Goal: Information Seeking & Learning: Learn about a topic

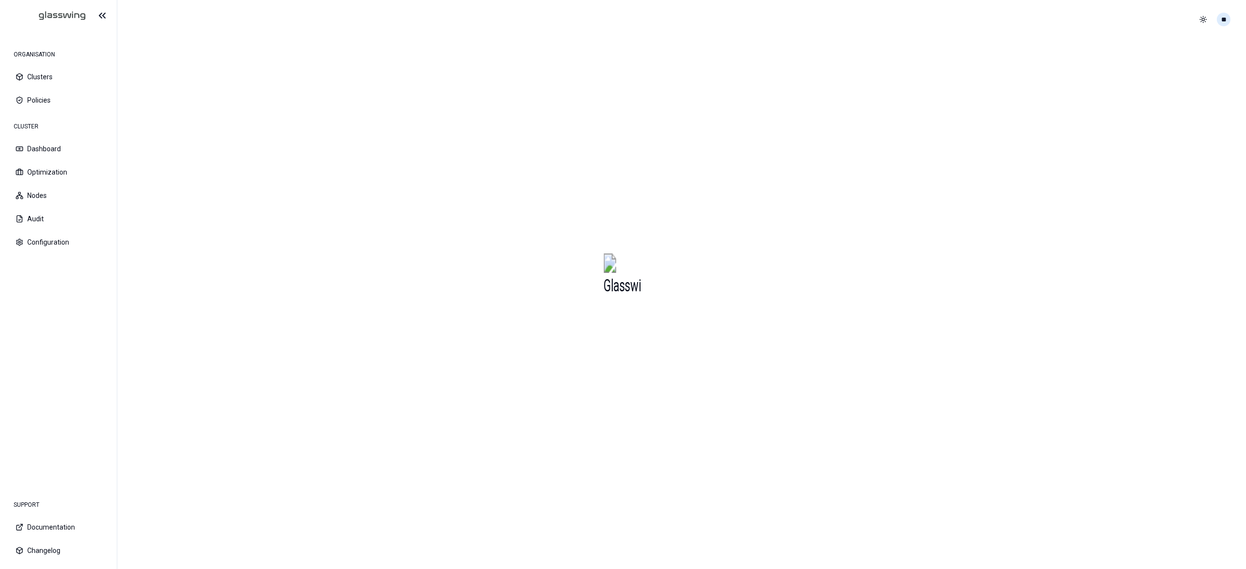
click at [1225, 20] on html "ORGANISATION Clusters Policies CLUSTER Dashboard Optimization Nodes Audit Confi…" at bounding box center [623, 284] width 1246 height 569
click at [1174, 87] on div "Logout" at bounding box center [1175, 90] width 104 height 16
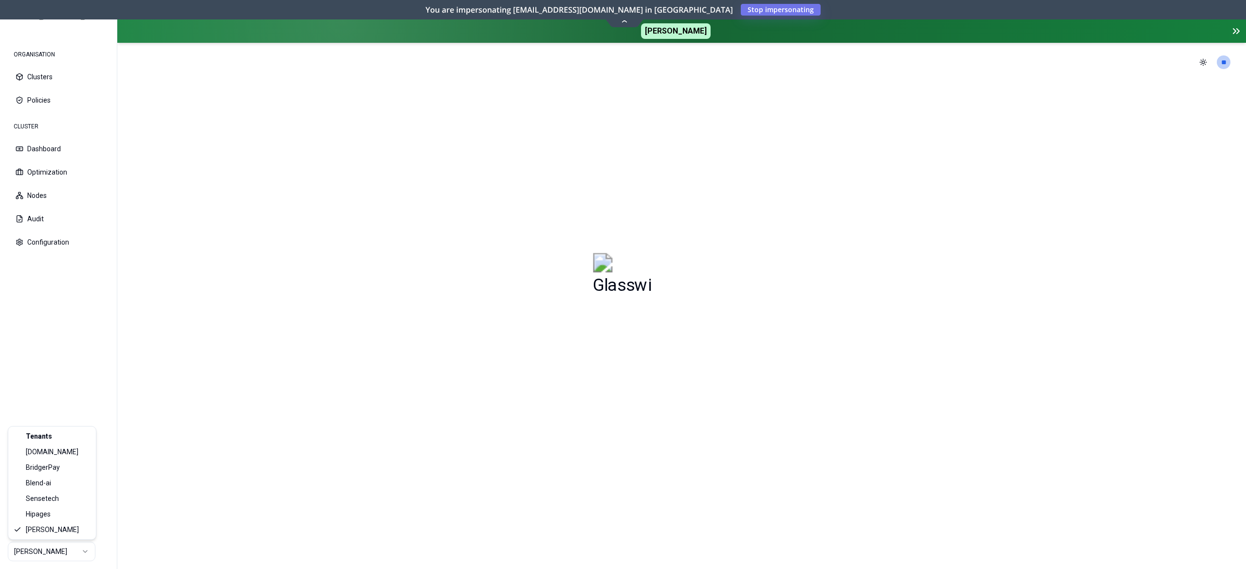
click at [61, 547] on html "ORGANISATION Clusters Policies CLUSTER Dashboard Optimization Nodes Audit Confi…" at bounding box center [623, 284] width 1246 height 569
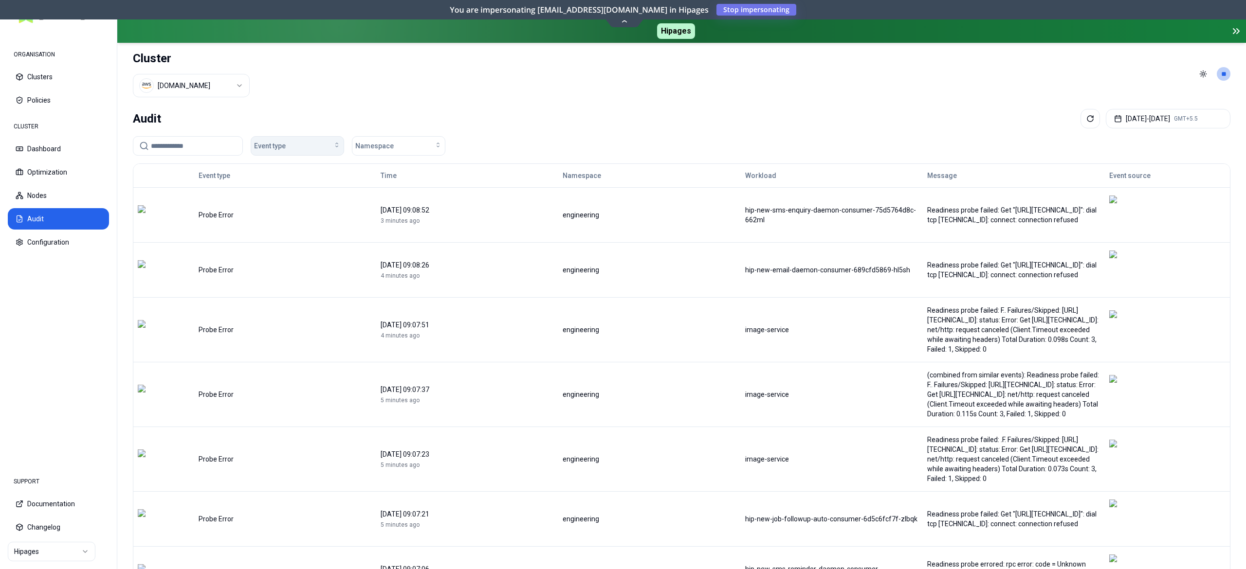
click at [310, 144] on div "Event type" at bounding box center [297, 146] width 87 height 10
click at [648, 136] on div "Event type Namespace" at bounding box center [681, 145] width 1097 height 19
click at [298, 147] on div "Event type" at bounding box center [297, 146] width 87 height 10
click at [49, 175] on button "Optimization" at bounding box center [58, 172] width 101 height 21
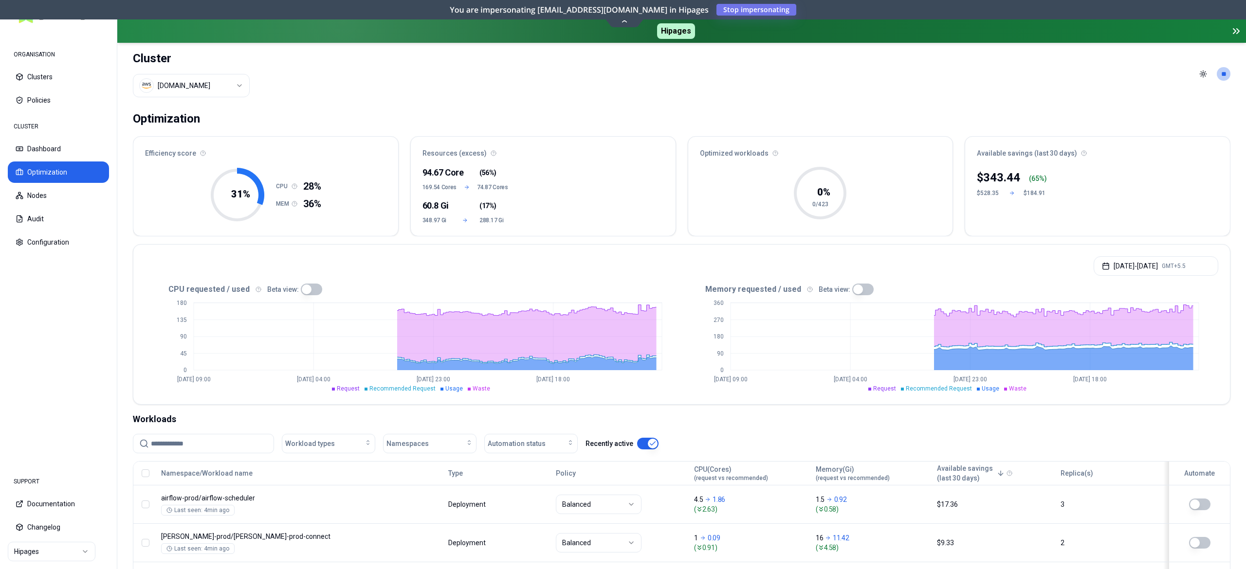
click at [226, 90] on html "ORGANISATION Clusters Policies CLUSTER Dashboard Optimization Nodes Audit Confi…" at bounding box center [623, 284] width 1246 height 569
click at [39, 148] on html "ORGANISATION Clusters Policies CLUSTER Dashboard Optimization Nodes Audit Confi…" at bounding box center [623, 284] width 1246 height 569
click at [39, 148] on button "Dashboard" at bounding box center [58, 148] width 101 height 21
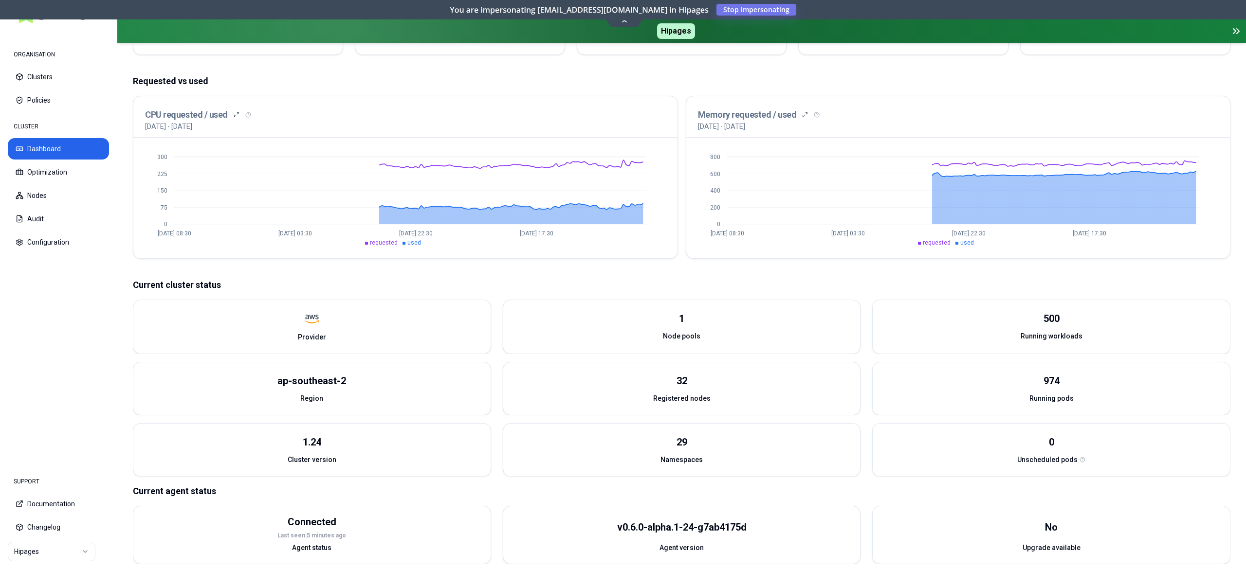
scroll to position [195, 0]
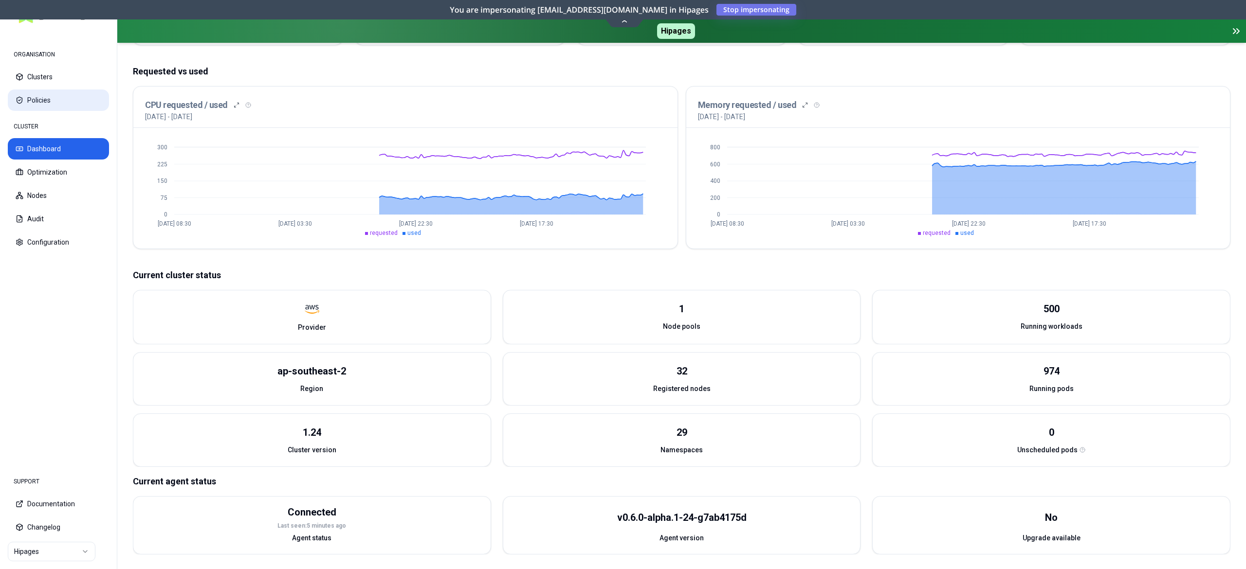
click at [44, 99] on button "Policies" at bounding box center [58, 100] width 101 height 21
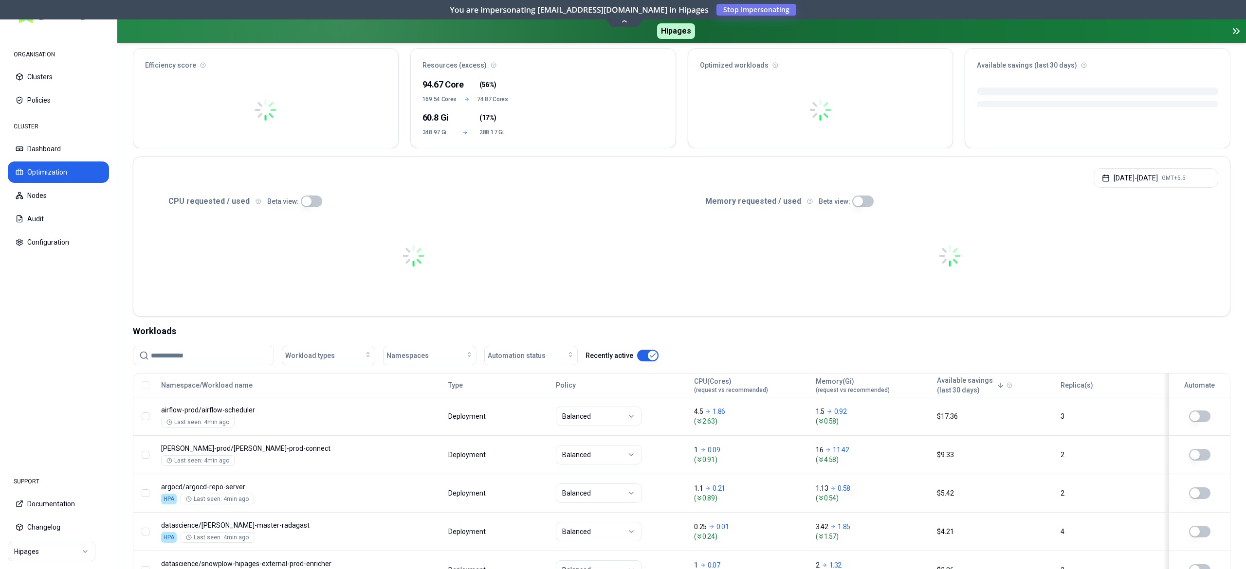
scroll to position [195, 0]
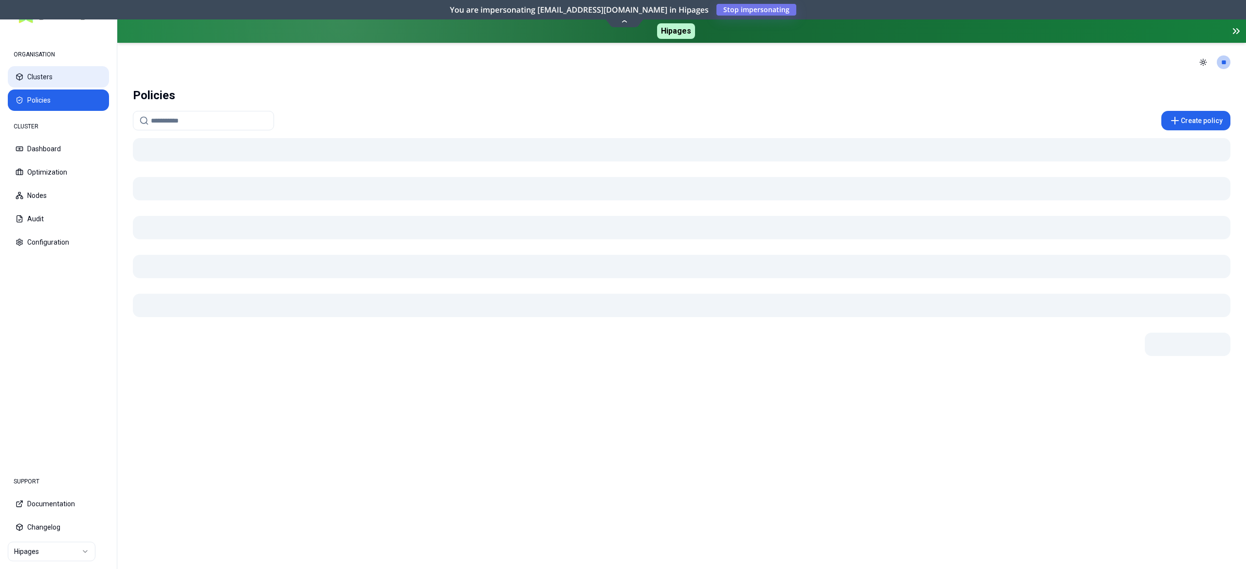
click at [48, 83] on button "Clusters" at bounding box center [58, 76] width 101 height 21
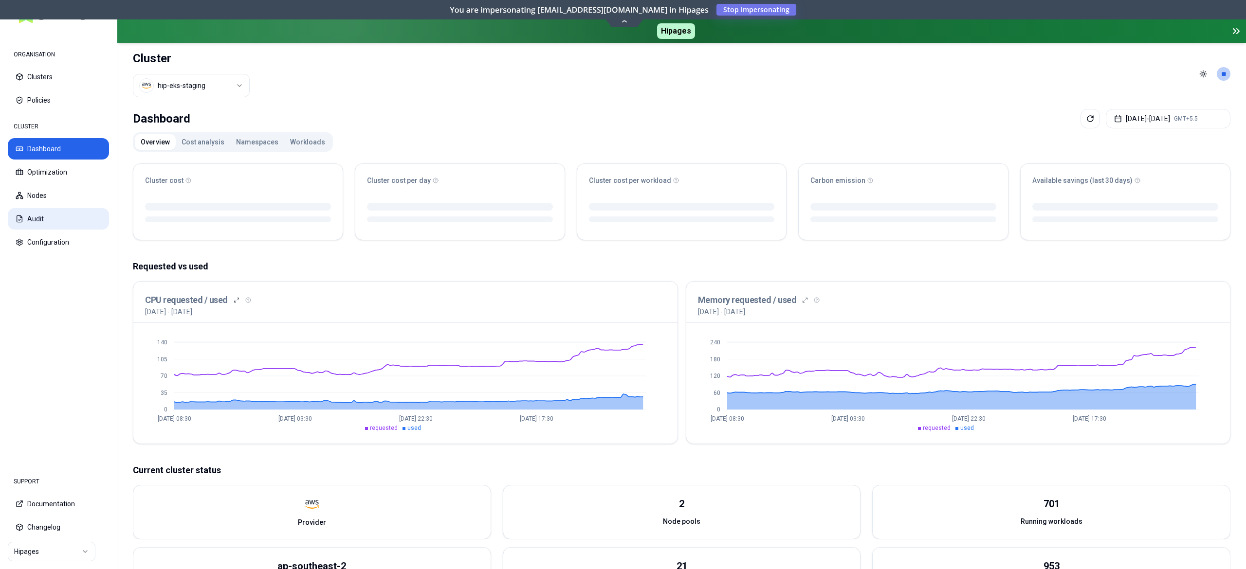
click at [46, 223] on button "Audit" at bounding box center [58, 218] width 101 height 21
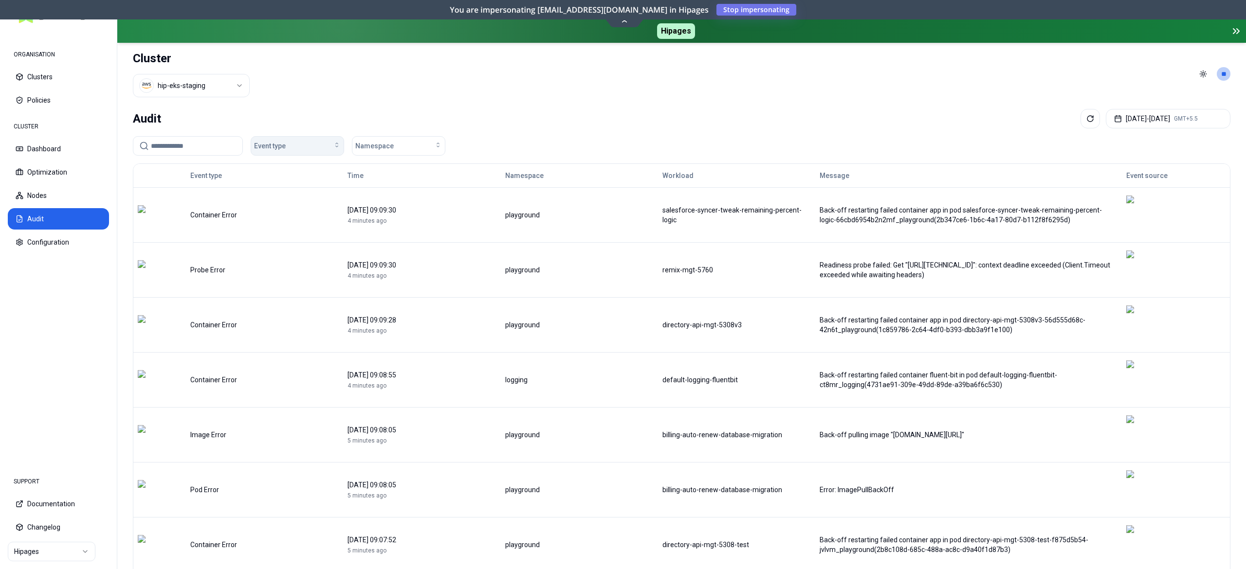
click at [279, 144] on span "Event type" at bounding box center [270, 146] width 32 height 10
click at [289, 231] on span "OOM Killed" at bounding box center [273, 231] width 33 height 10
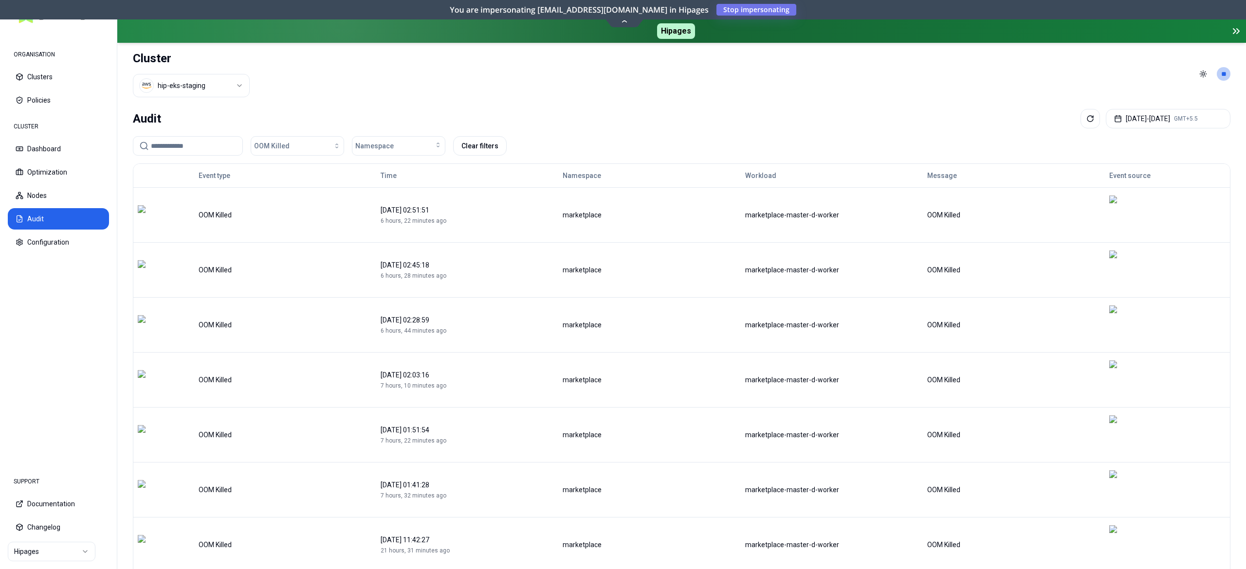
click at [670, 95] on header "Cluster hip-eks-staging Toggle theme **" at bounding box center [681, 74] width 1128 height 62
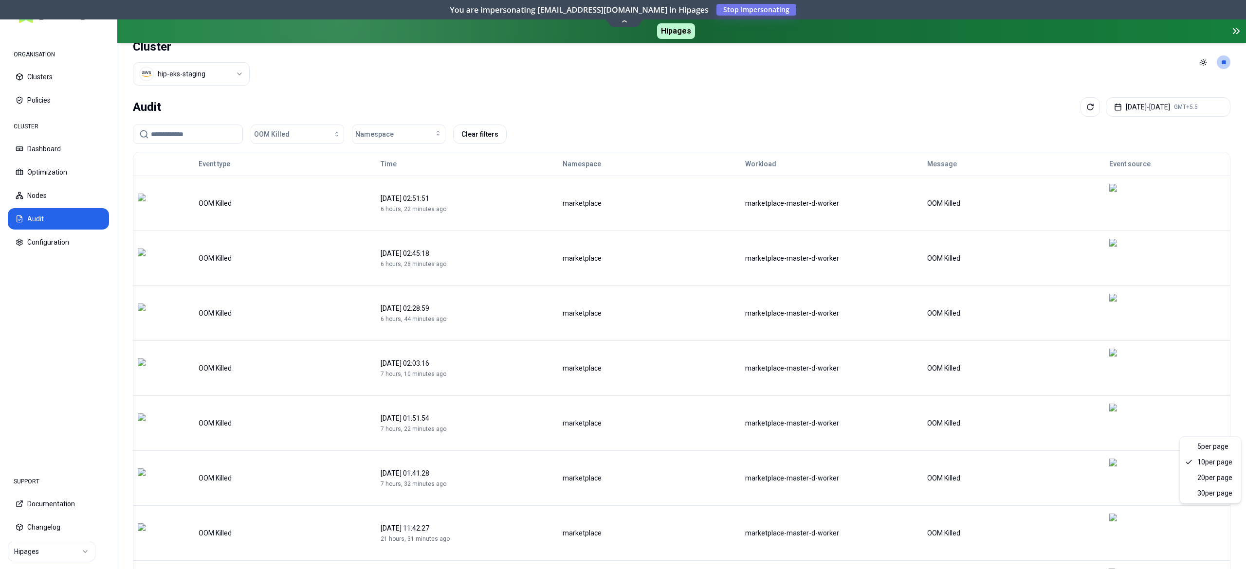
click at [1211, 511] on html "ORGANISATION Clusters Policies CLUSTER Dashboard Optimization Nodes Audit Confi…" at bounding box center [623, 284] width 1246 height 569
click at [728, 116] on div "Audit Aug 12, 2025 - Aug 19, 2025 GMT+5.5" at bounding box center [681, 106] width 1097 height 19
click at [265, 134] on span "OOM Killed" at bounding box center [272, 134] width 36 height 10
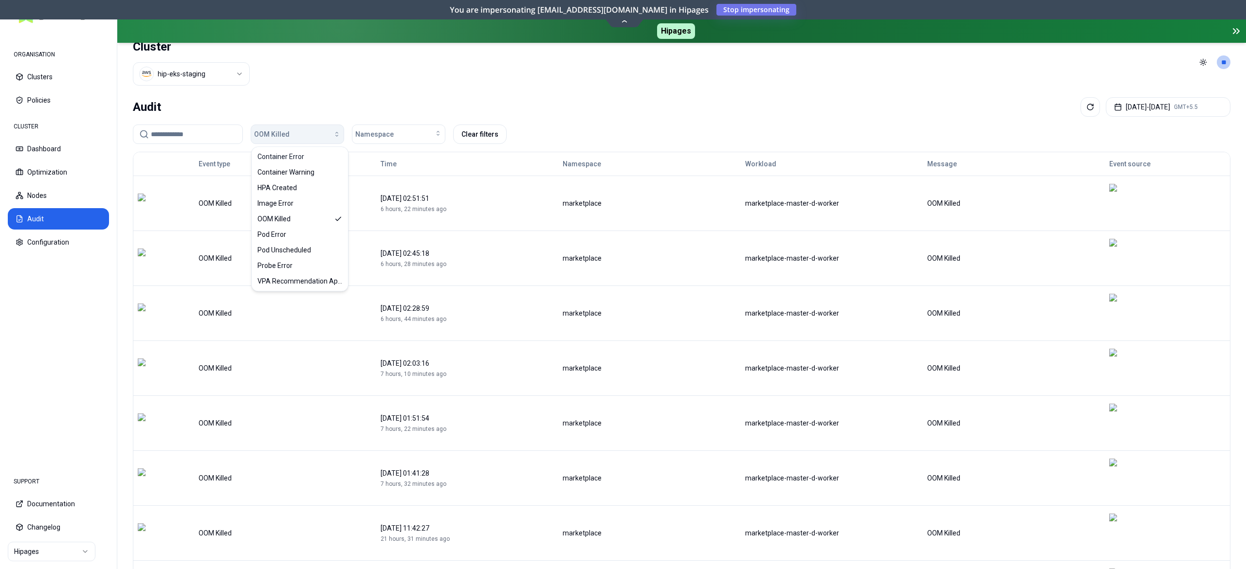
click at [265, 134] on span "OOM Killed" at bounding box center [272, 134] width 36 height 10
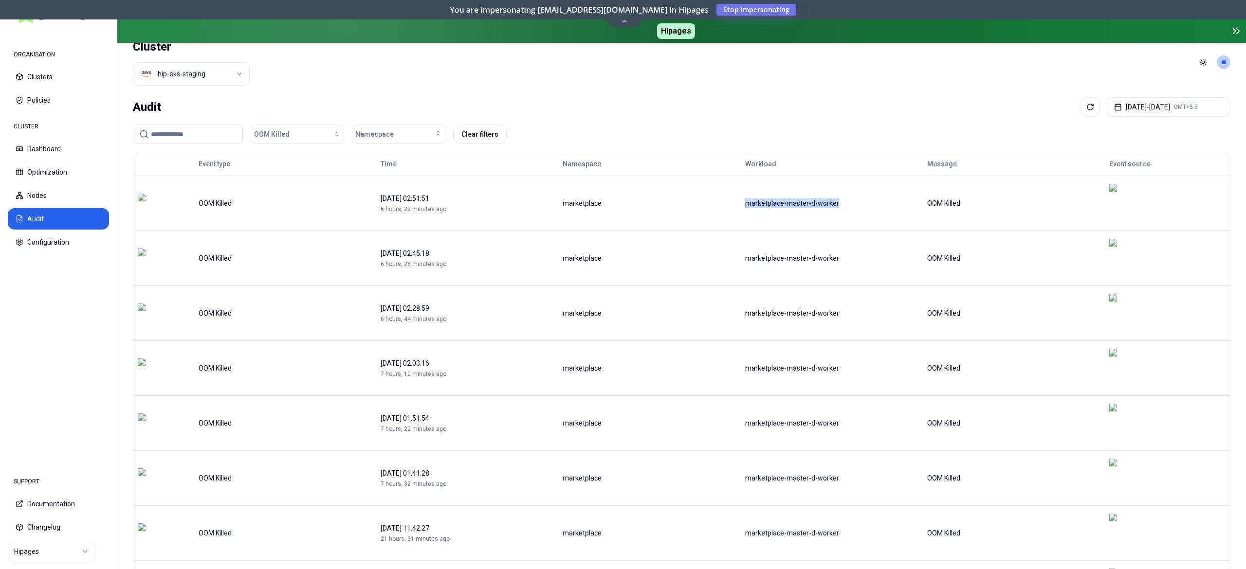
drag, startPoint x: 854, startPoint y: 193, endPoint x: 738, endPoint y: 194, distance: 116.3
click at [738, 194] on tr "OOM Killed 19 August 2025 02:51:51 6 hours, 22 minutes ago marketplace marketpl…" at bounding box center [681, 203] width 1096 height 55
copy tr "marketplace-master-d-worker"
click at [65, 173] on button "Optimization" at bounding box center [58, 172] width 101 height 21
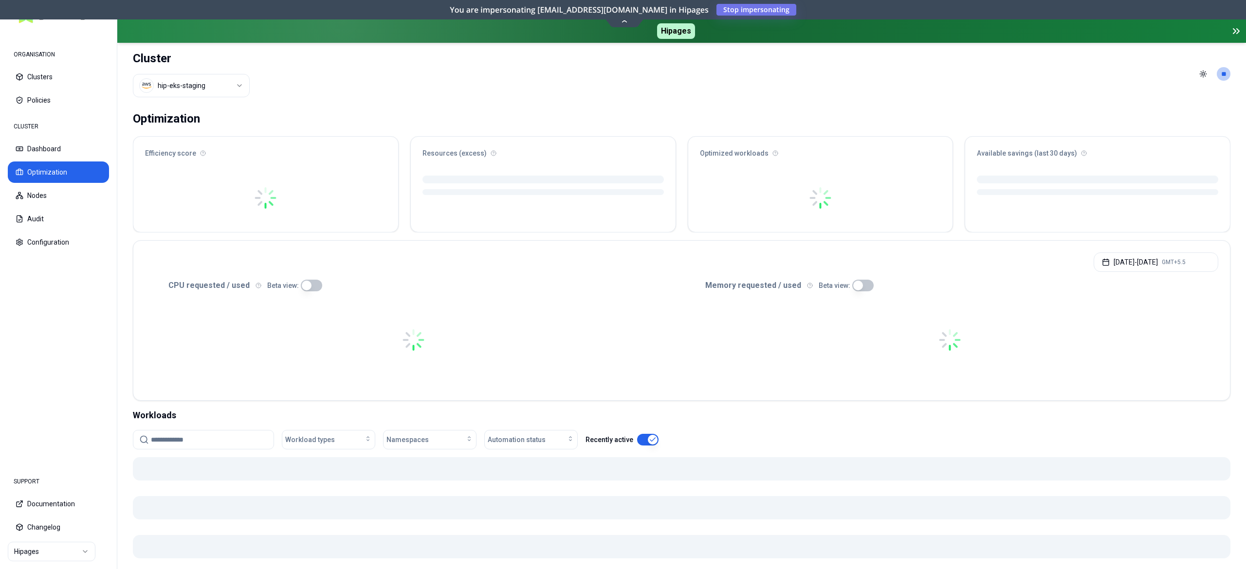
click at [193, 446] on input at bounding box center [209, 440] width 117 height 18
paste input "**********"
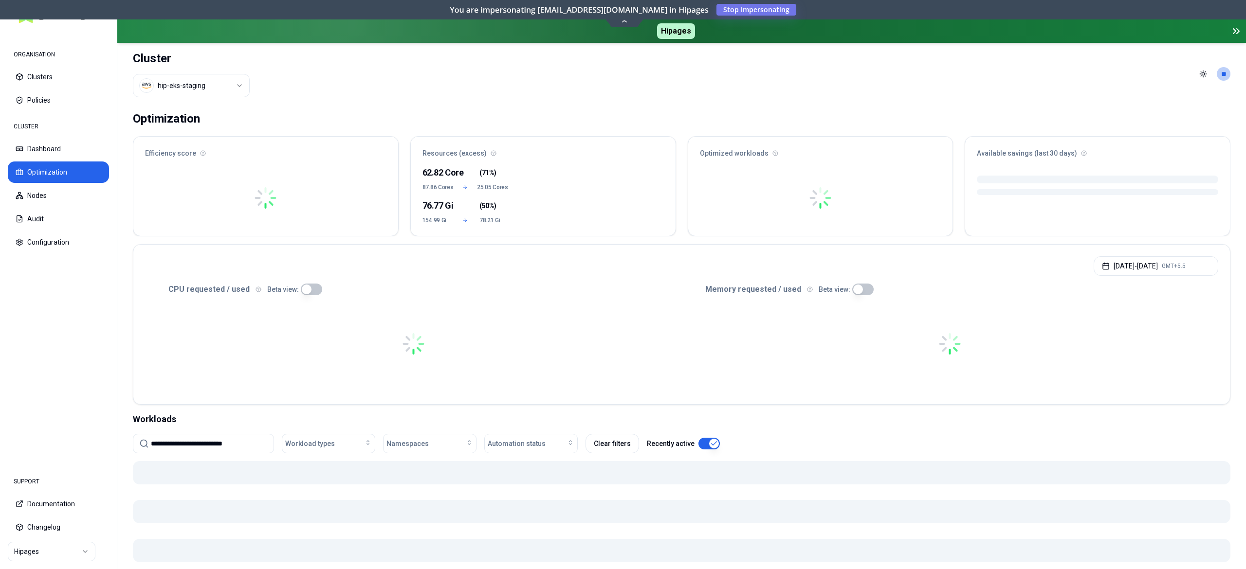
drag, startPoint x: 158, startPoint y: 442, endPoint x: 263, endPoint y: 444, distance: 104.6
click at [165, 443] on input "**********" at bounding box center [209, 443] width 117 height 18
type input "**********"
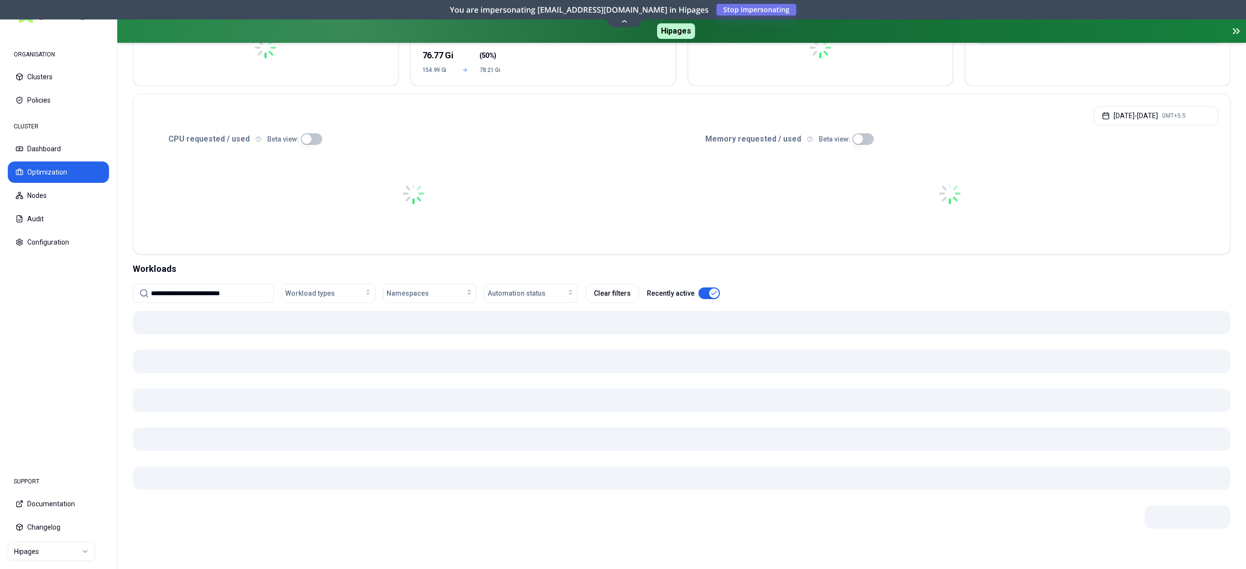
scroll to position [152, 0]
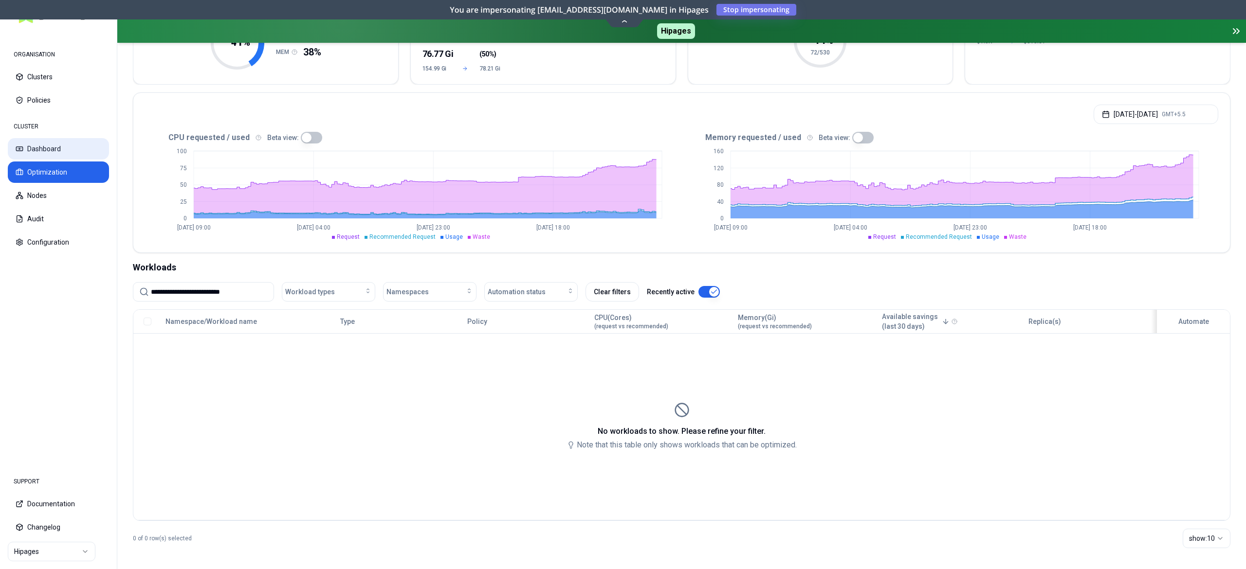
click at [62, 153] on button "Dashboard" at bounding box center [58, 148] width 101 height 21
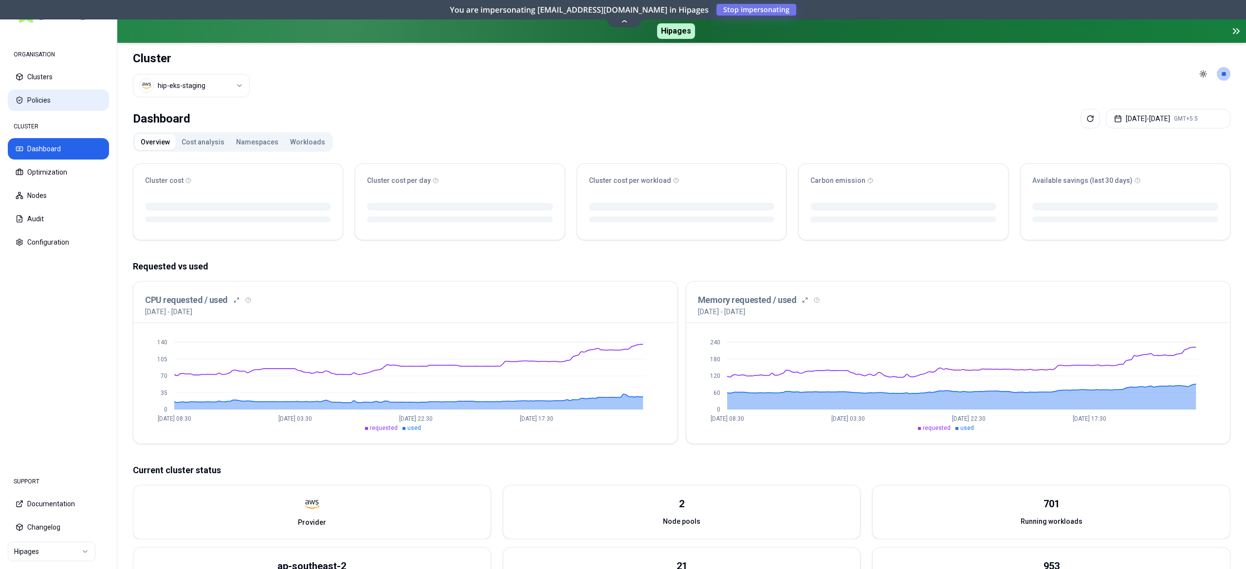
click at [37, 99] on button "Policies" at bounding box center [58, 100] width 101 height 21
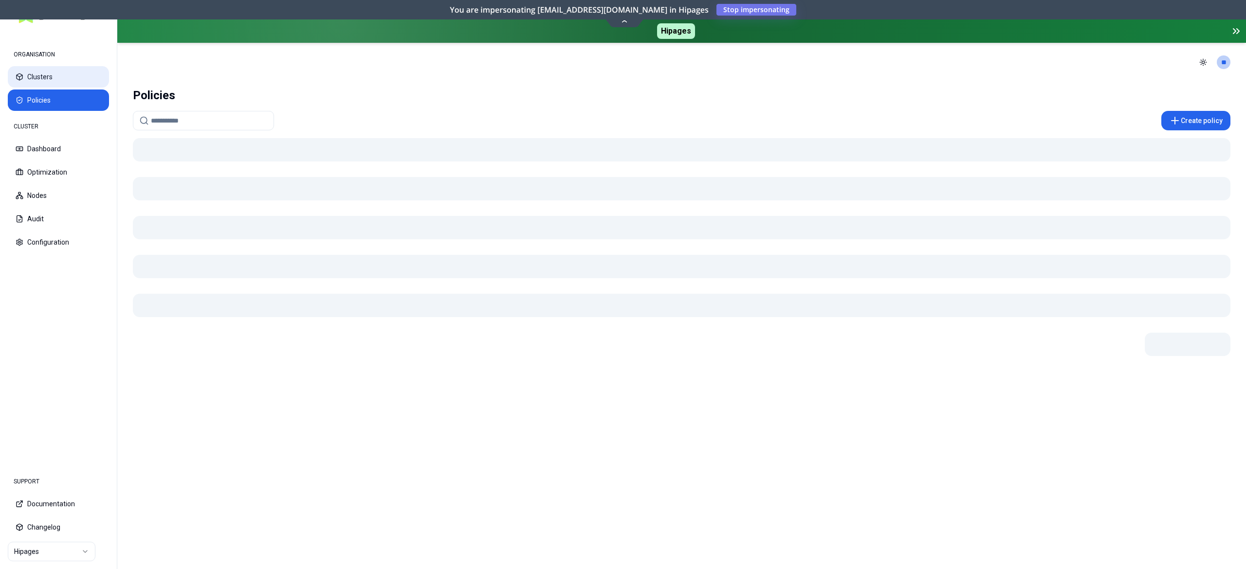
click at [47, 66] on button "Clusters" at bounding box center [58, 76] width 101 height 21
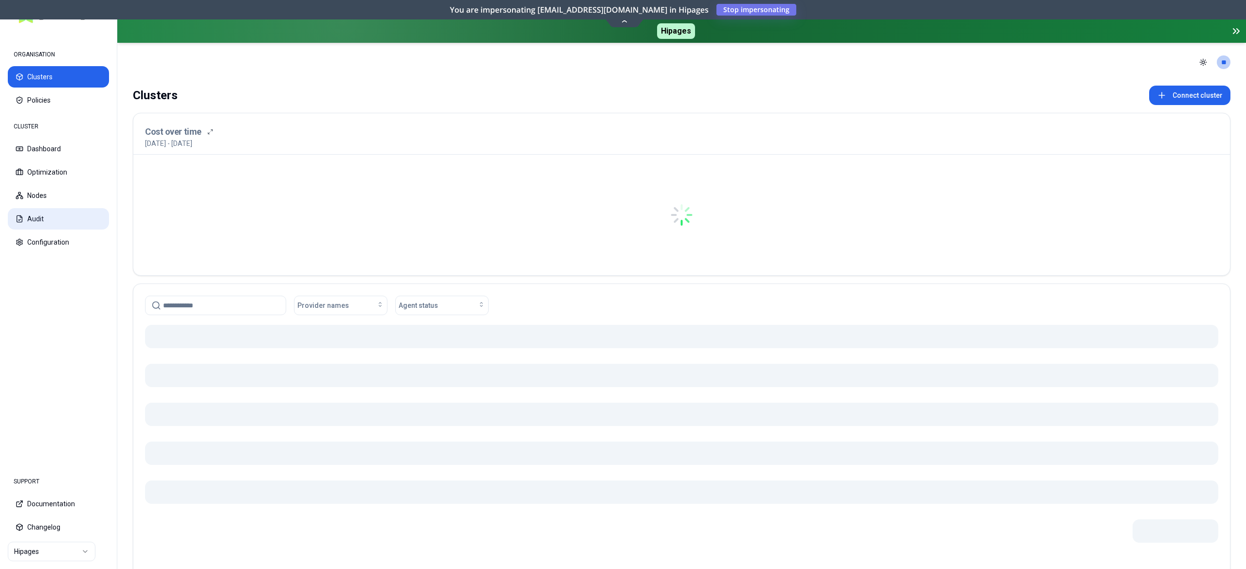
click at [45, 225] on button "Audit" at bounding box center [58, 218] width 101 height 21
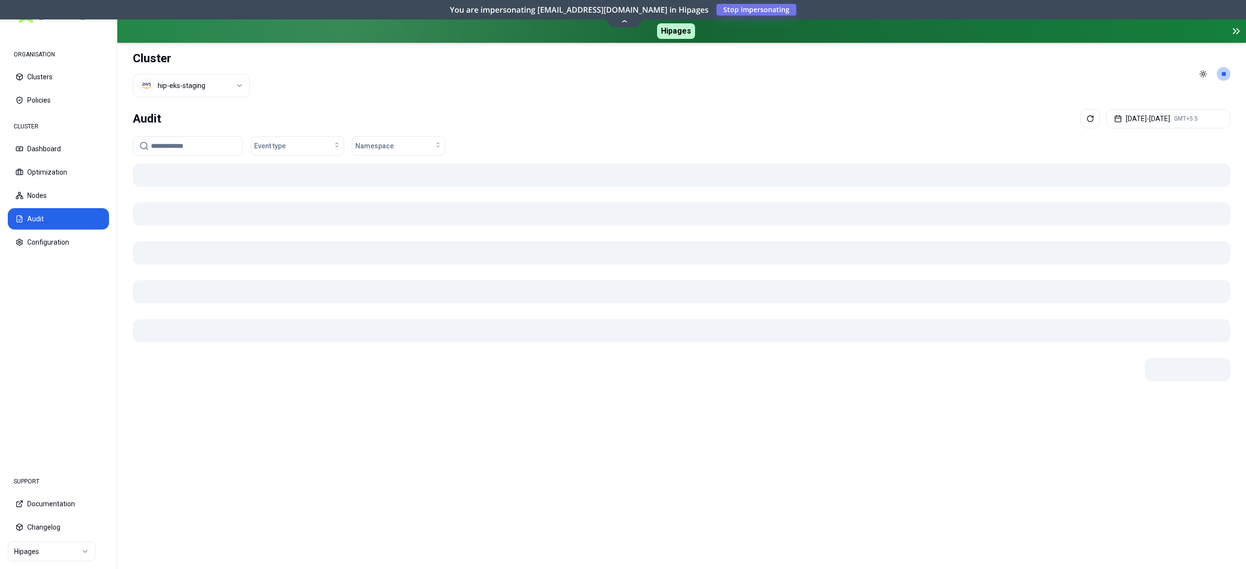
click at [187, 154] on input at bounding box center [194, 146] width 86 height 18
paste input "**********"
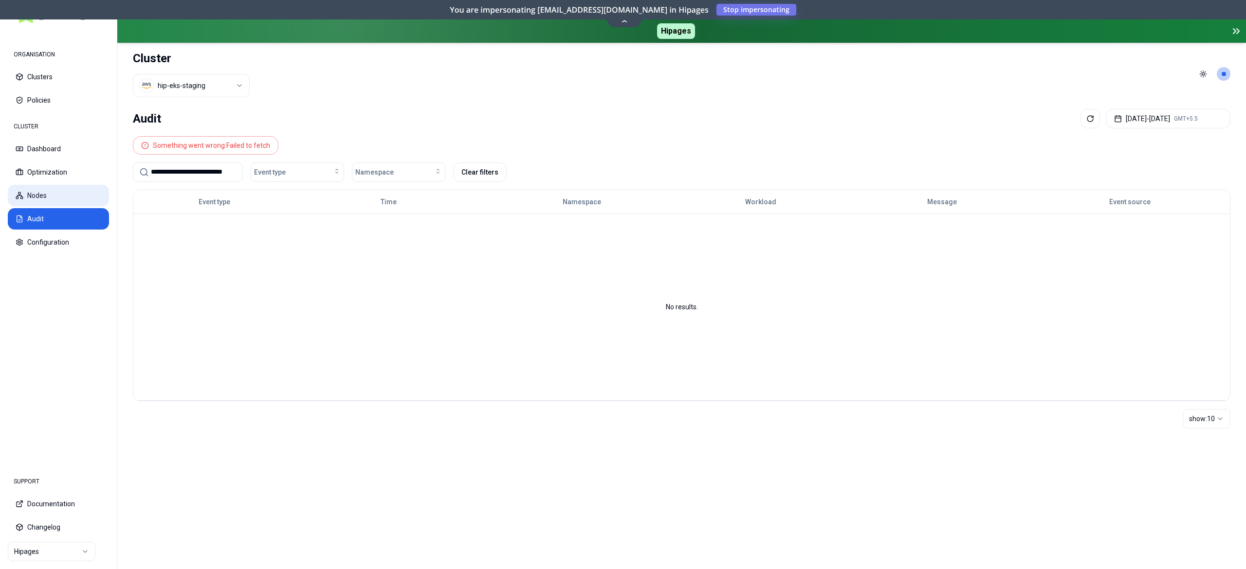
drag, startPoint x: 158, startPoint y: 171, endPoint x: 103, endPoint y: 186, distance: 57.1
click at [103, 186] on div "**********" at bounding box center [623, 284] width 1246 height 569
type input "**********"
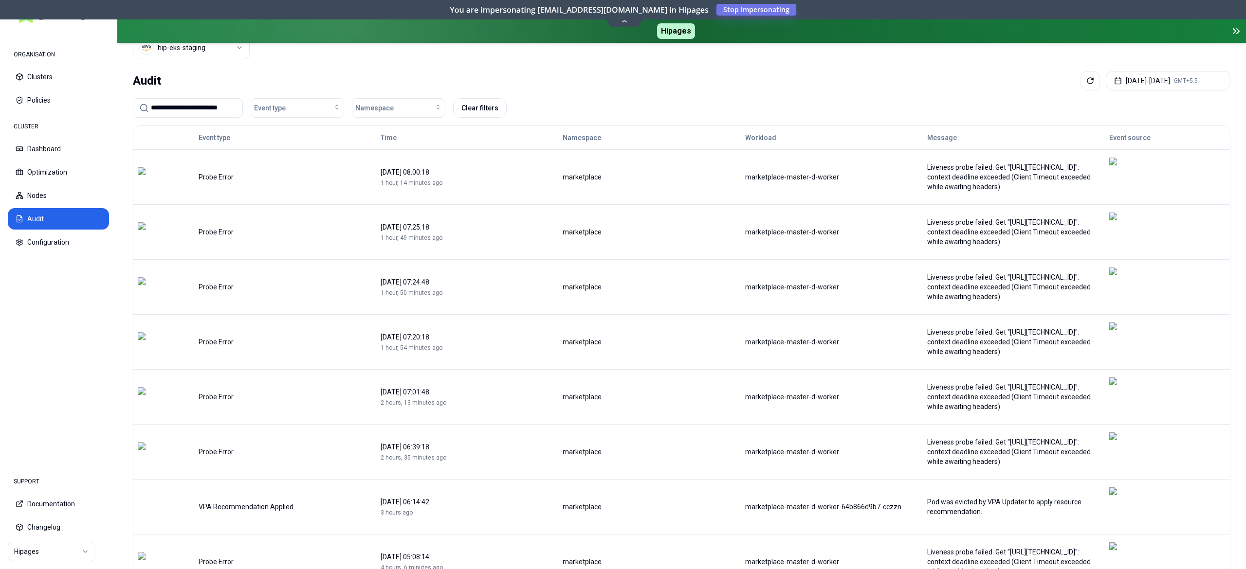
scroll to position [39, 0]
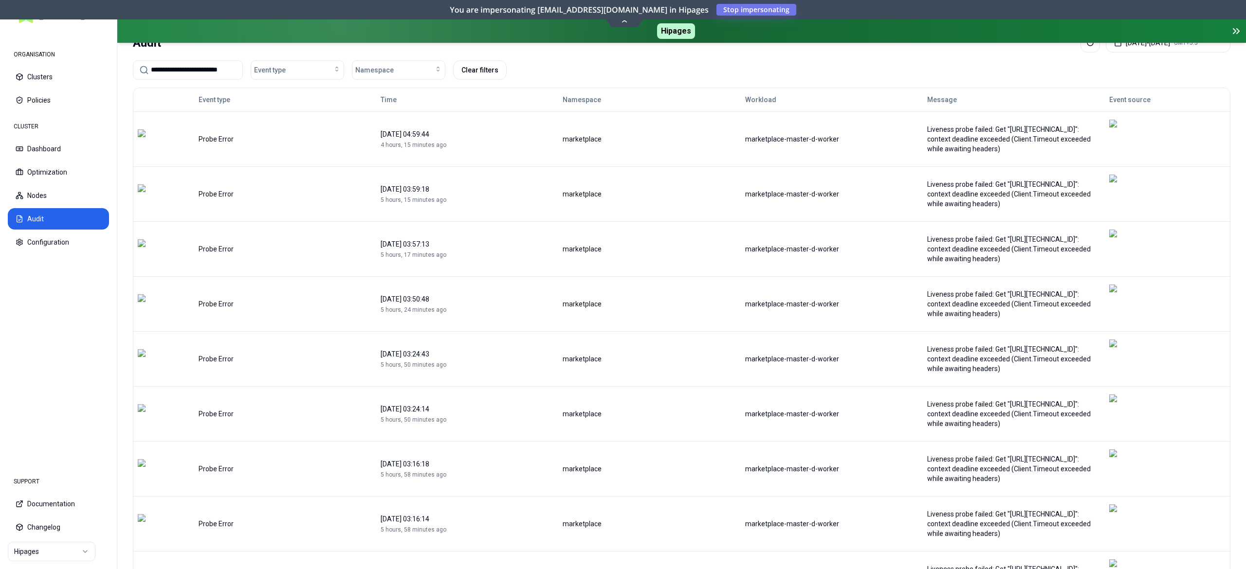
scroll to position [78, 0]
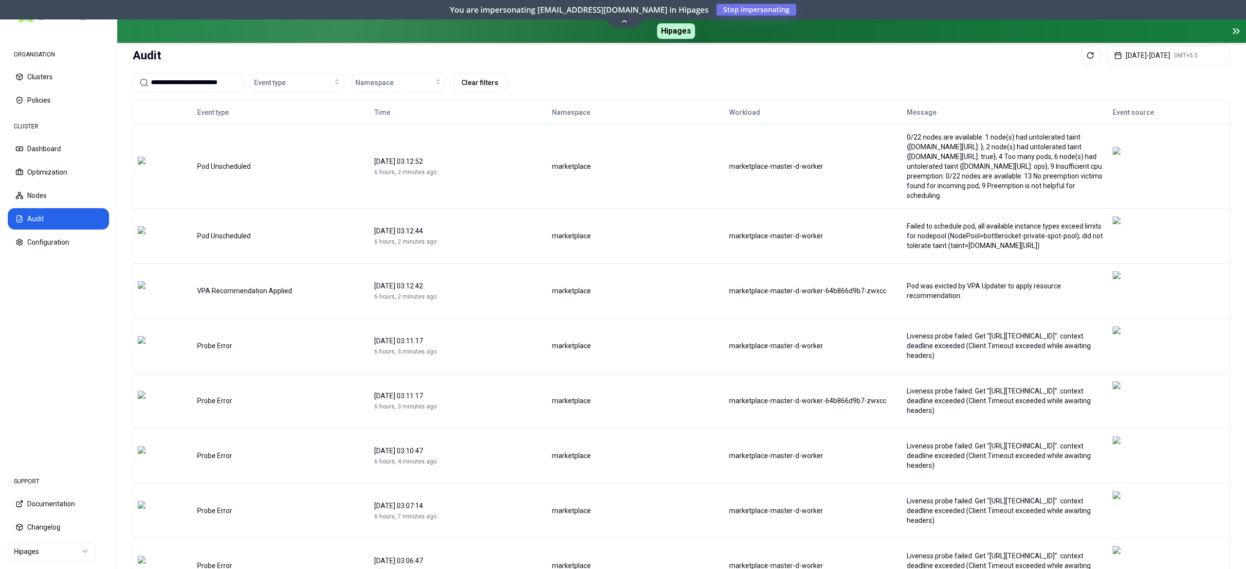
scroll to position [88, 0]
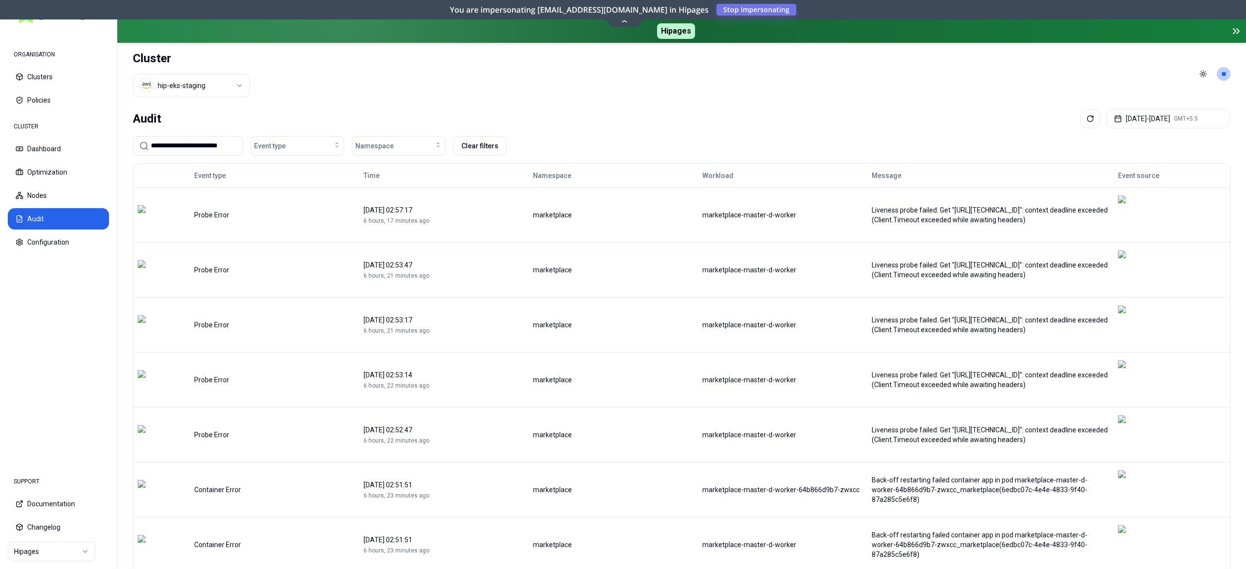
scroll to position [39, 0]
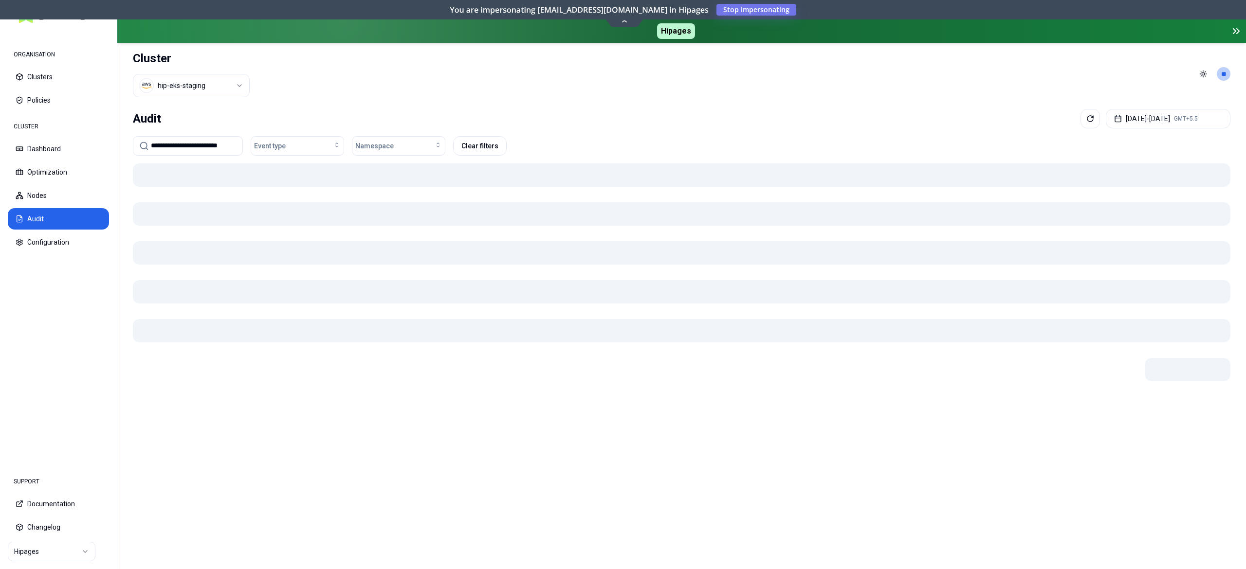
scroll to position [0, 0]
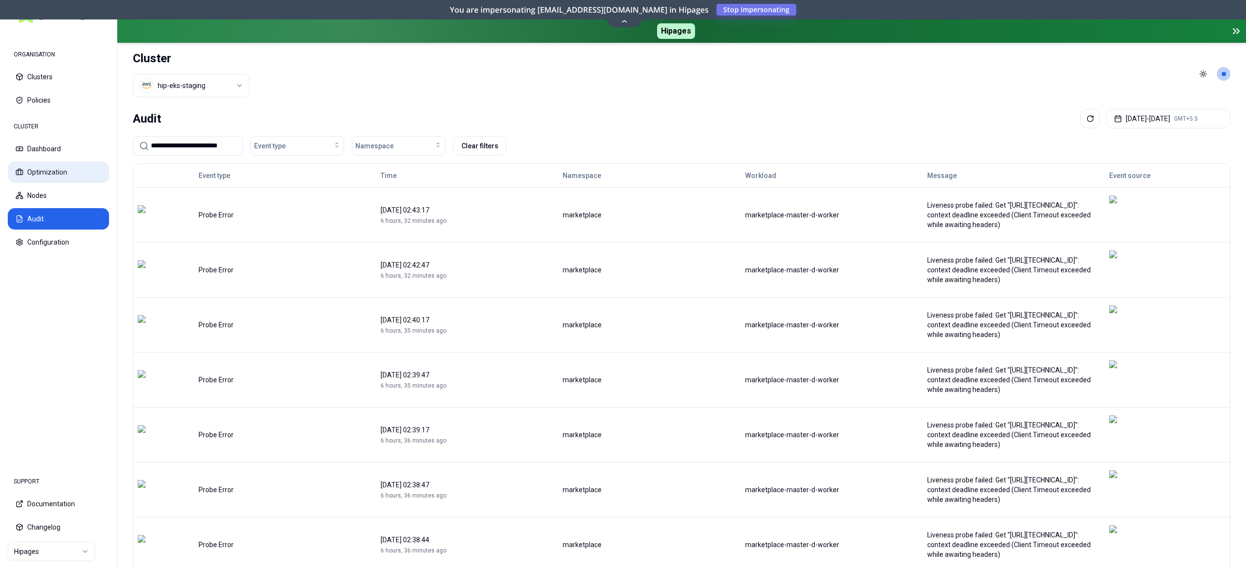
click at [55, 177] on button "Optimization" at bounding box center [58, 172] width 101 height 21
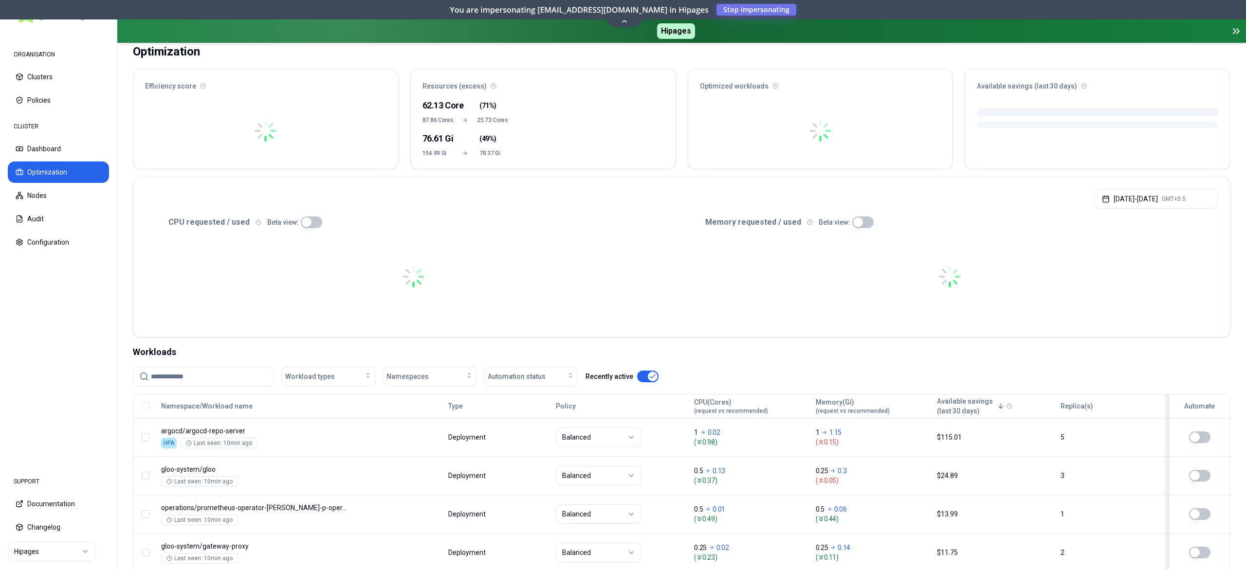
scroll to position [195, 0]
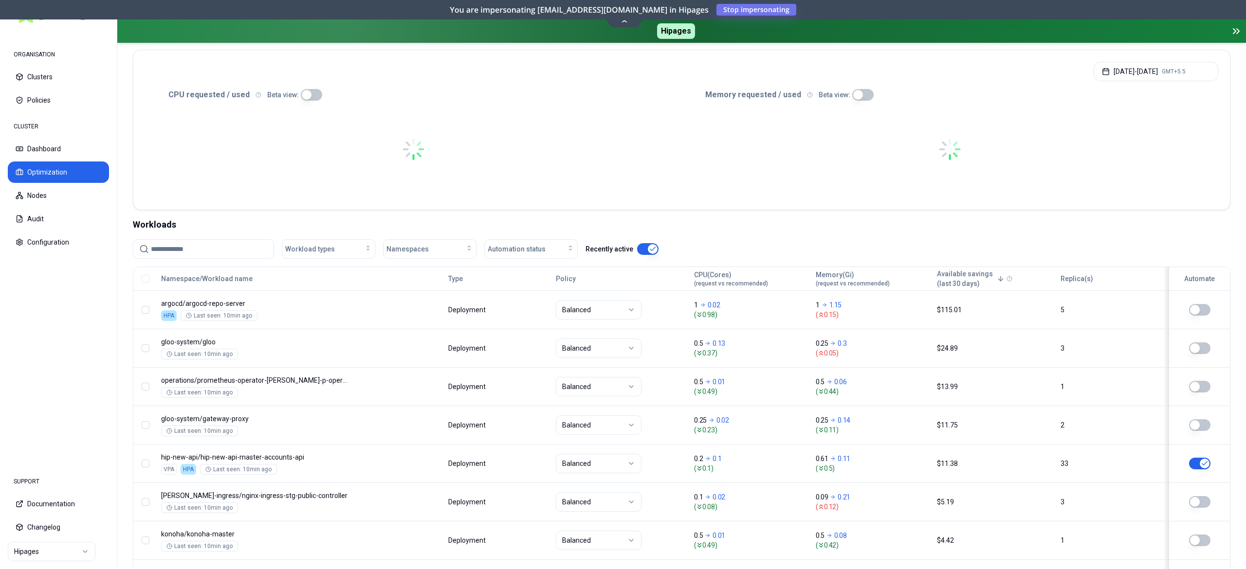
click at [209, 250] on input at bounding box center [209, 249] width 117 height 18
paste input "**********"
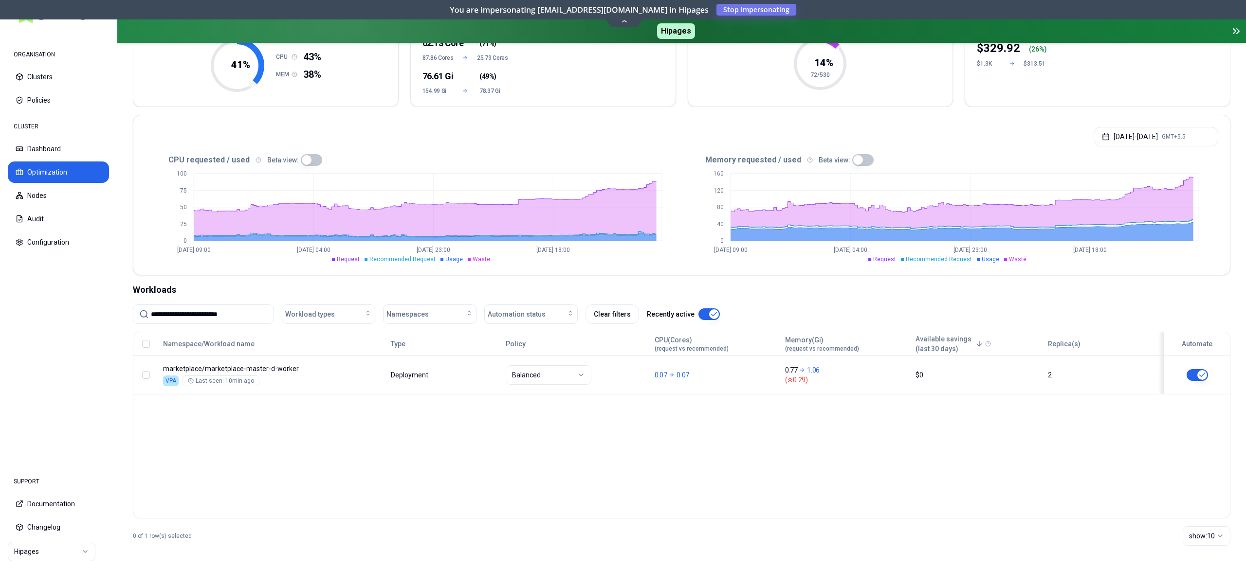
scroll to position [130, 0]
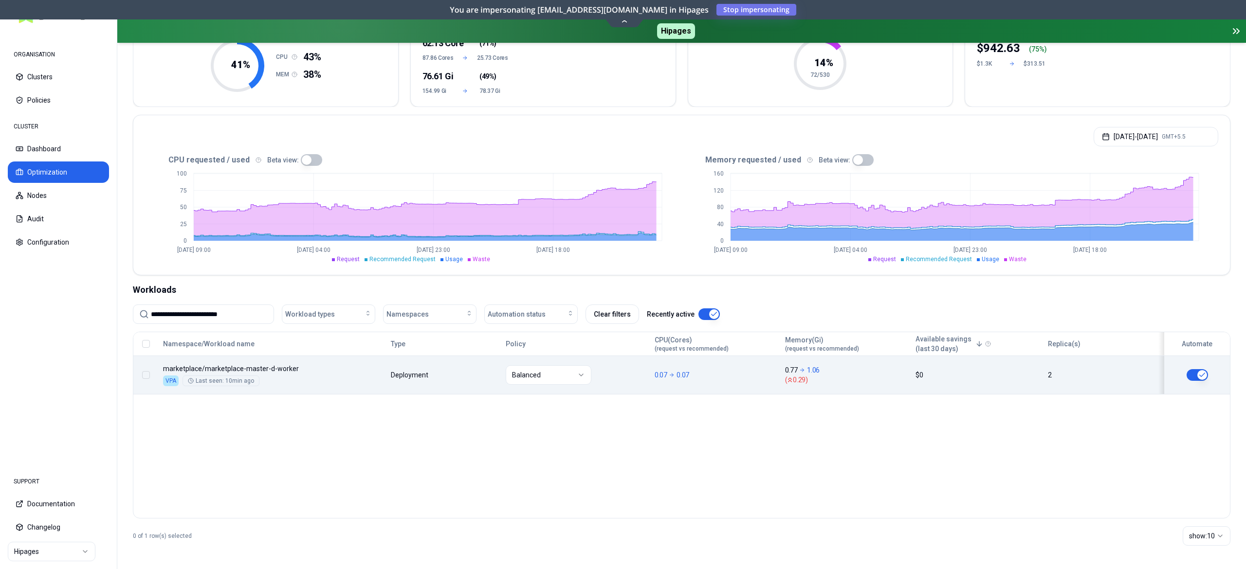
type input "**********"
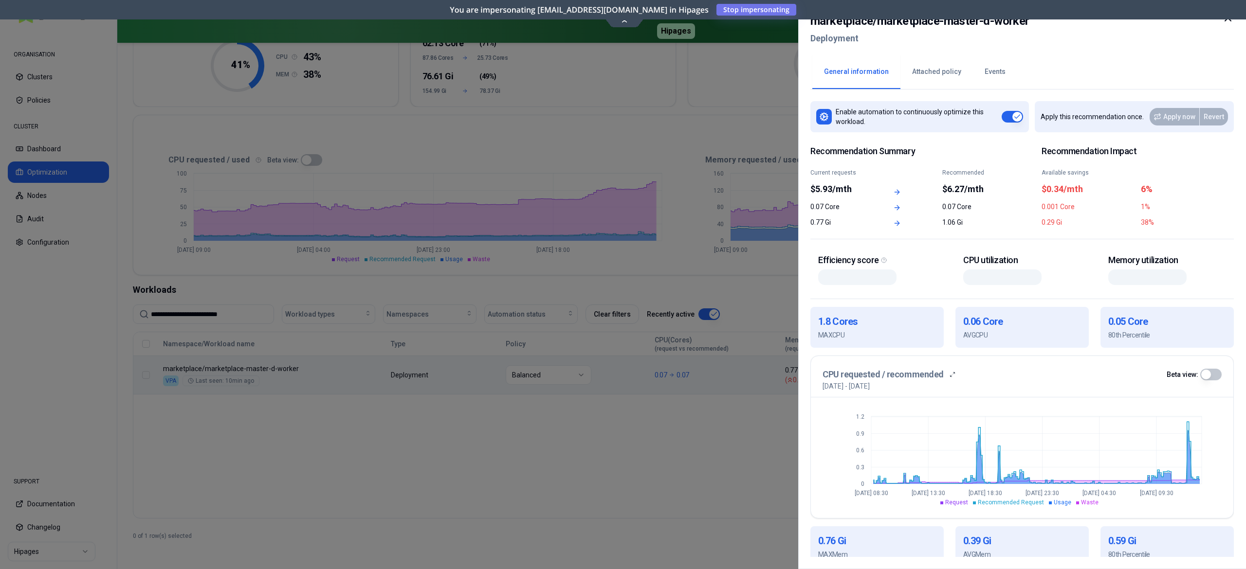
click at [997, 72] on button "Events" at bounding box center [995, 72] width 44 height 34
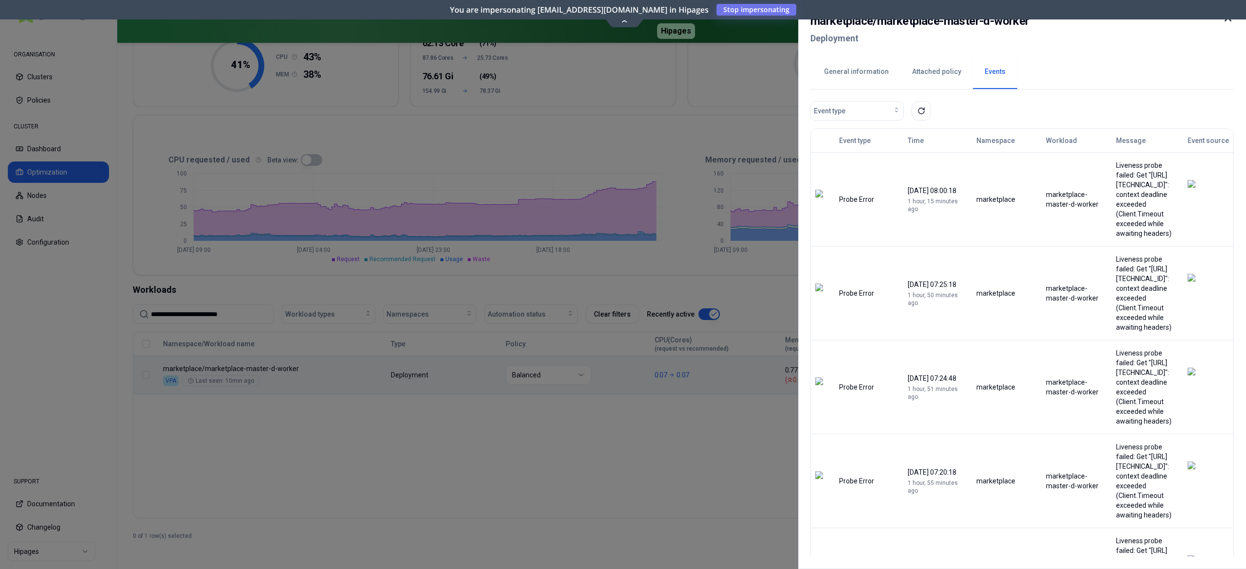
click at [558, 439] on div at bounding box center [623, 284] width 1246 height 569
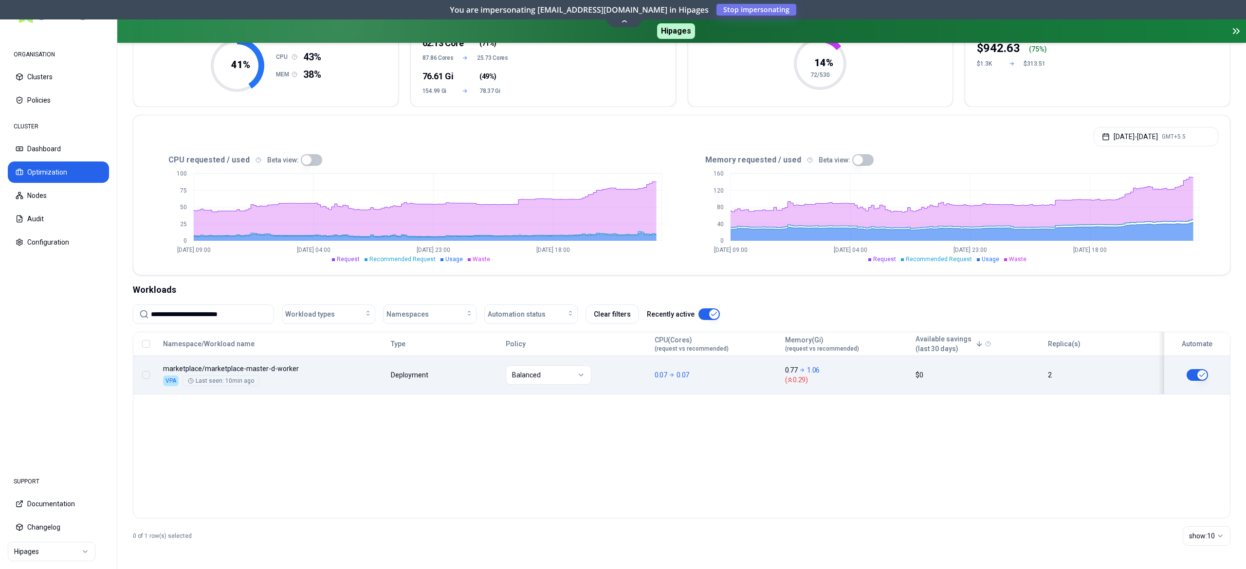
click at [593, 377] on div "Balanced" at bounding box center [576, 374] width 140 height 19
click at [612, 366] on div "Balanced" at bounding box center [576, 374] width 140 height 19
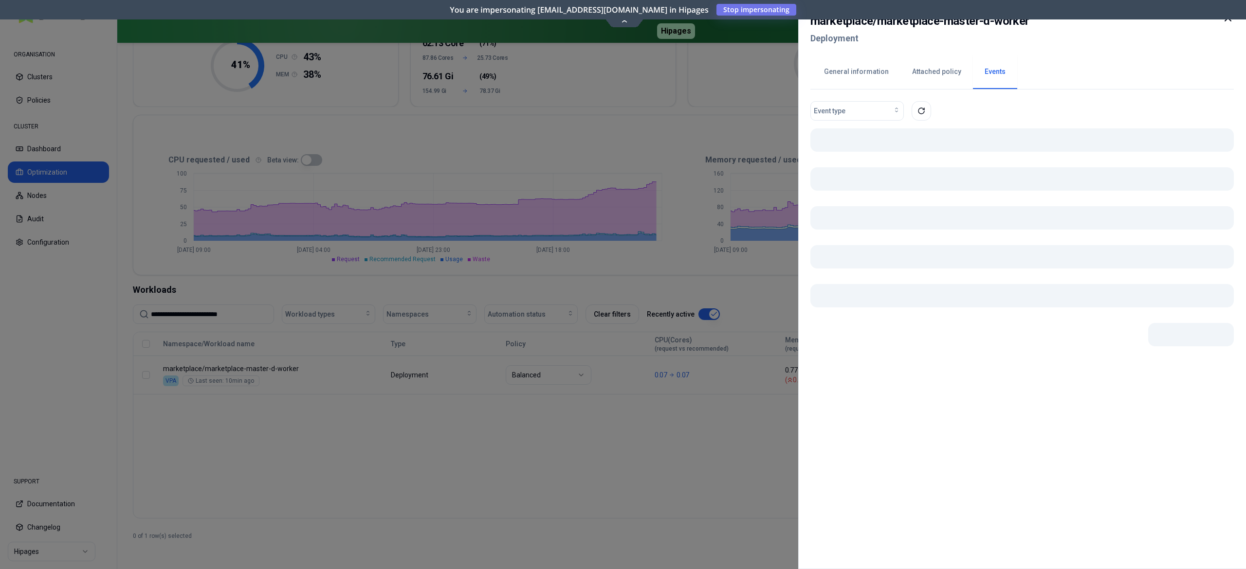
click at [363, 372] on body "**********" at bounding box center [623, 284] width 1246 height 569
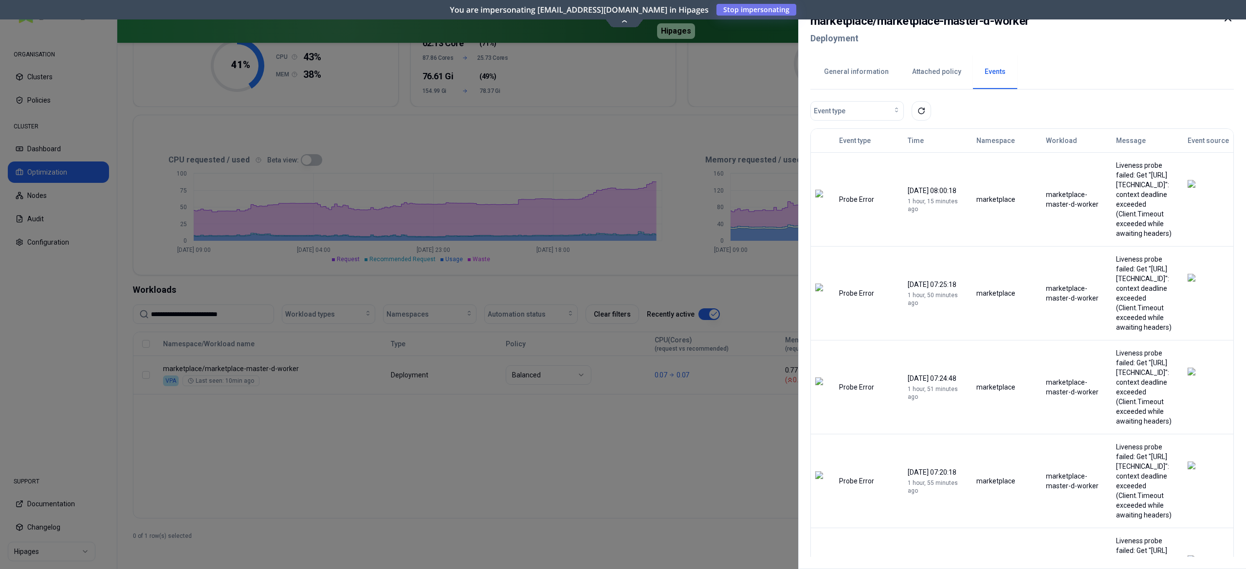
click at [866, 80] on button "General information" at bounding box center [856, 72] width 88 height 34
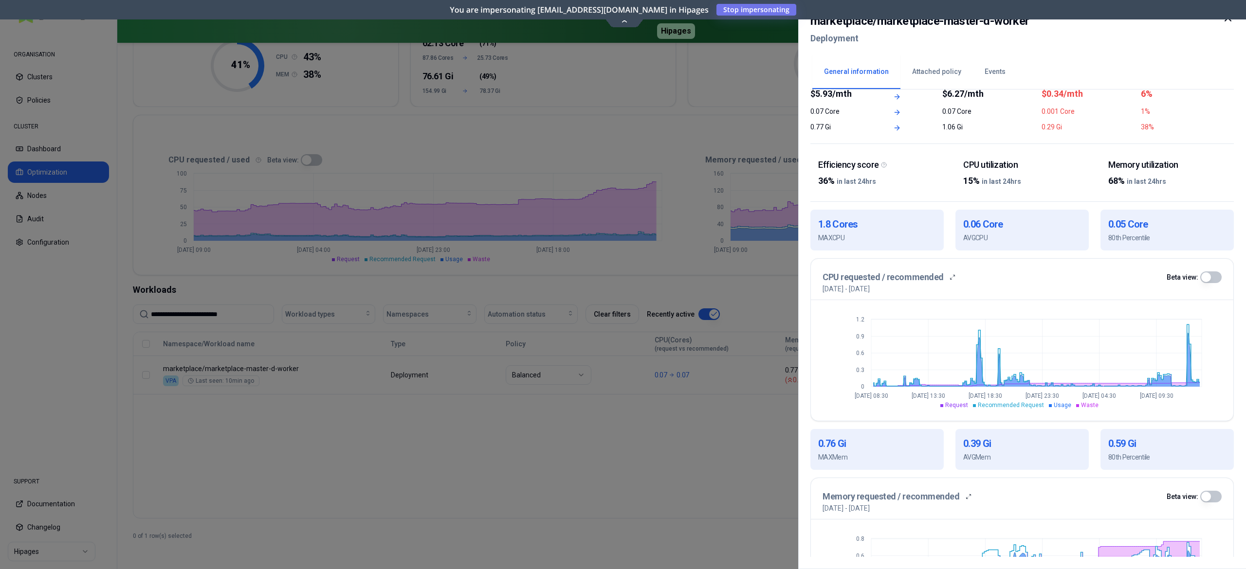
scroll to position [180, 0]
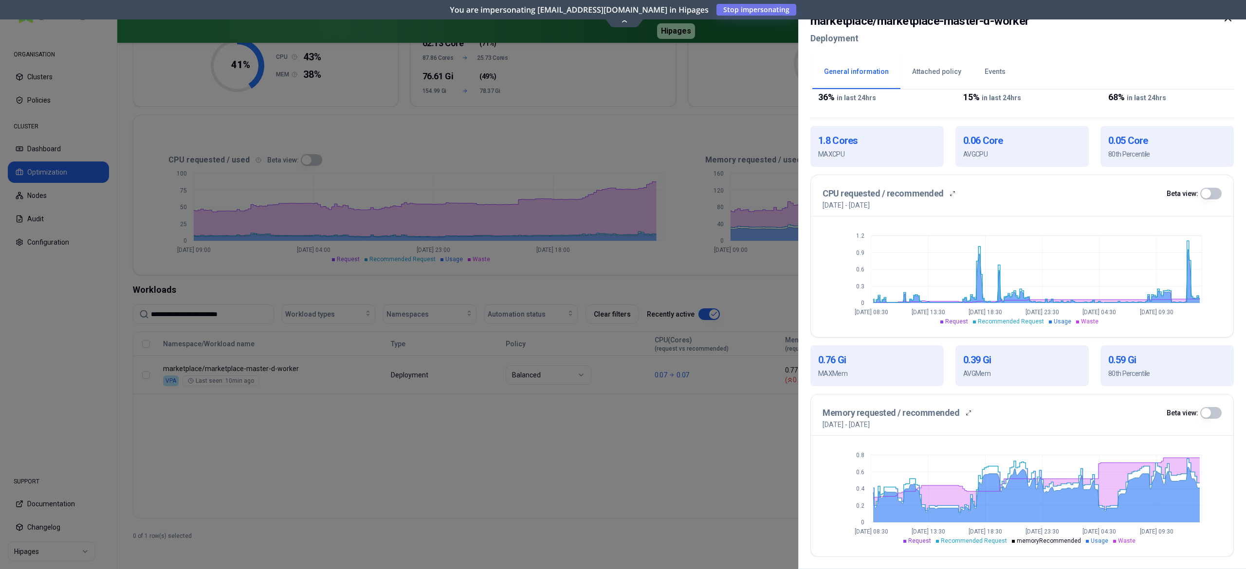
click at [483, 447] on div at bounding box center [623, 284] width 1246 height 569
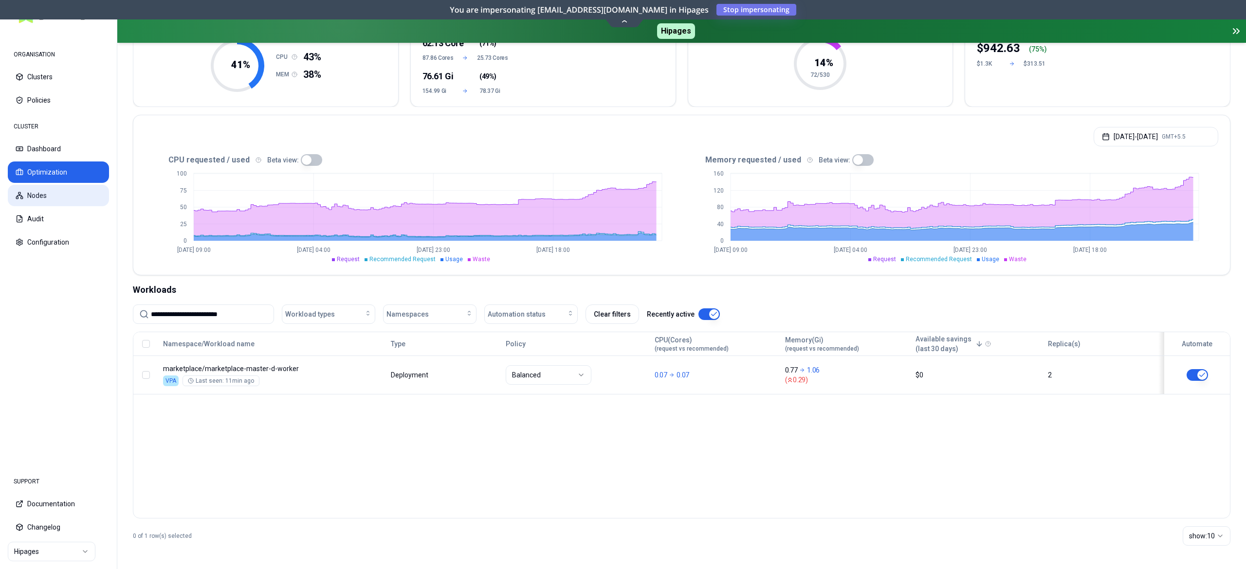
click at [26, 200] on button "Nodes" at bounding box center [58, 195] width 101 height 21
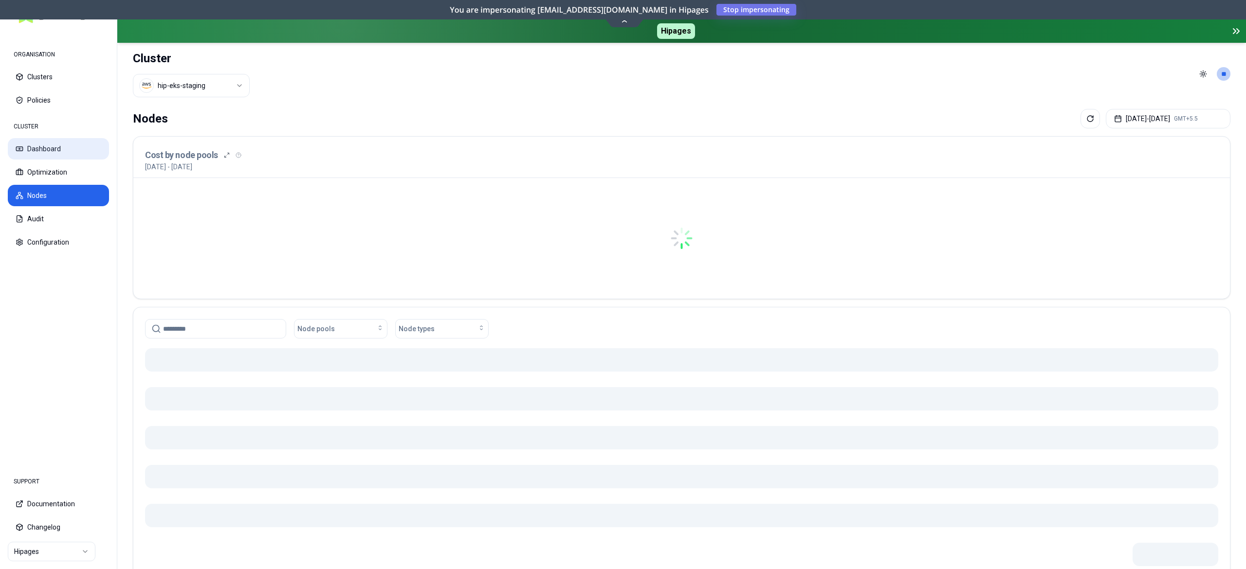
click at [63, 143] on button "Dashboard" at bounding box center [58, 148] width 101 height 21
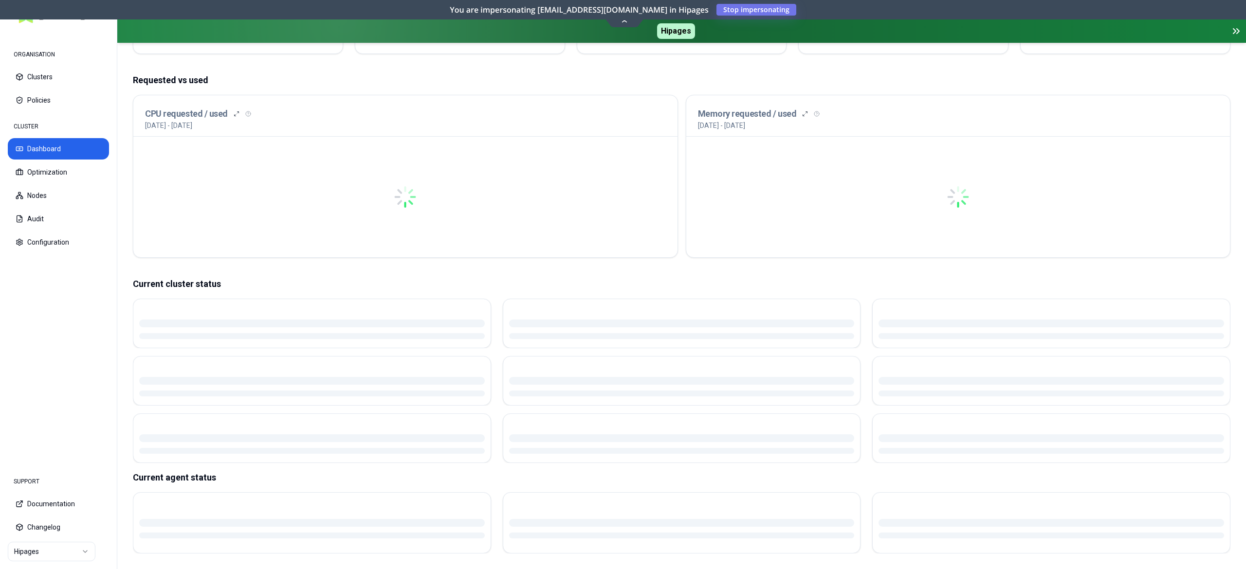
scroll to position [189, 0]
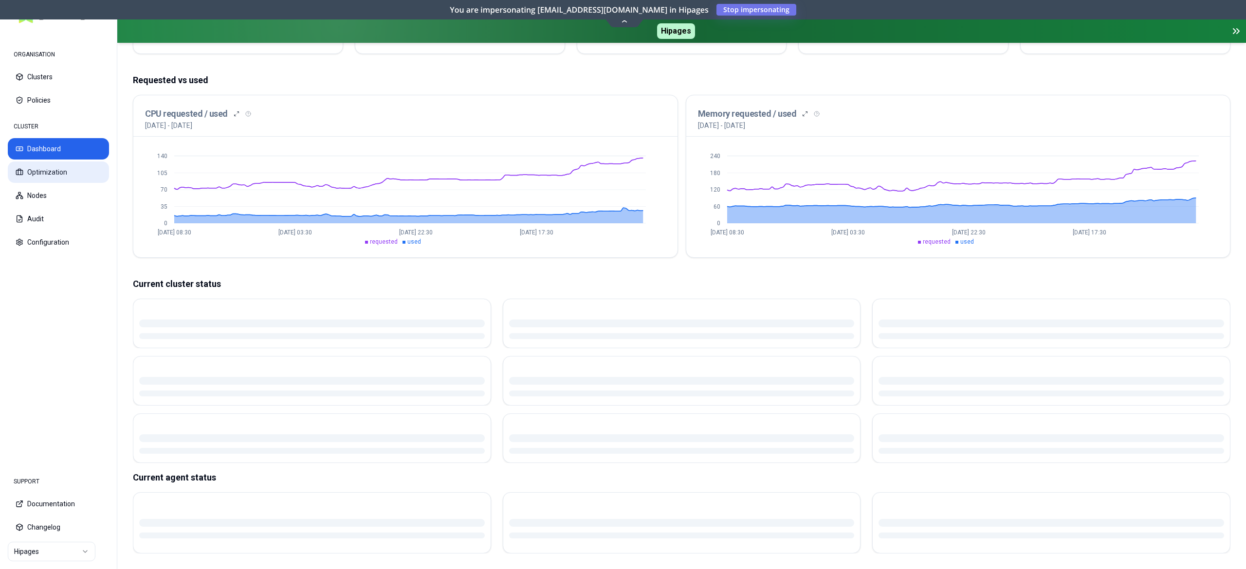
click at [51, 173] on button "Optimization" at bounding box center [58, 172] width 101 height 21
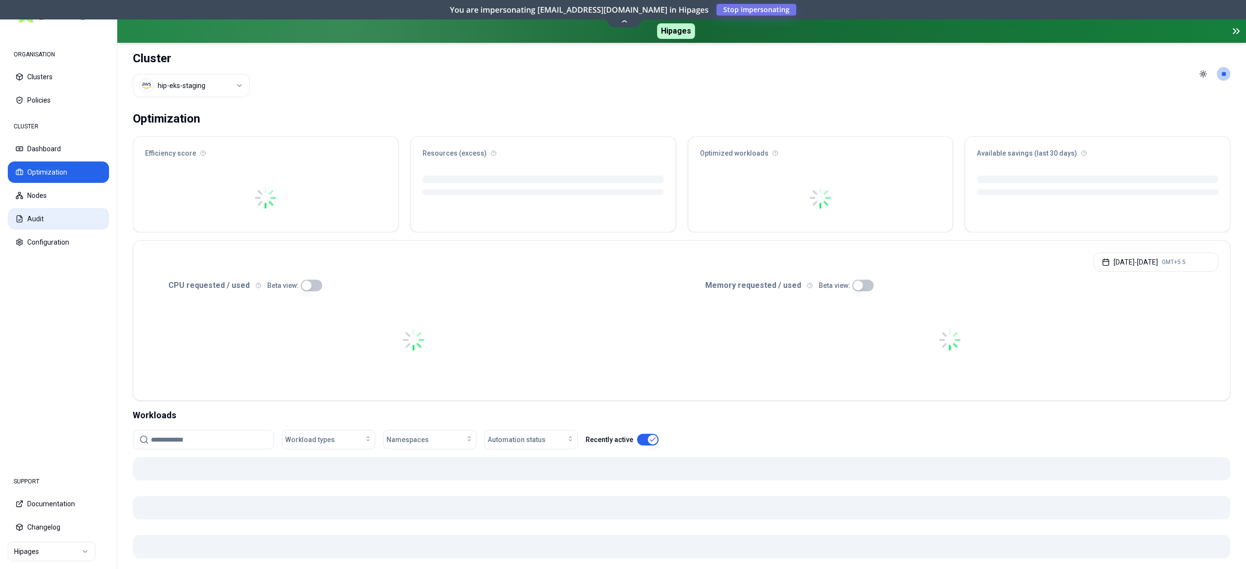
click at [37, 217] on button "Audit" at bounding box center [58, 218] width 101 height 21
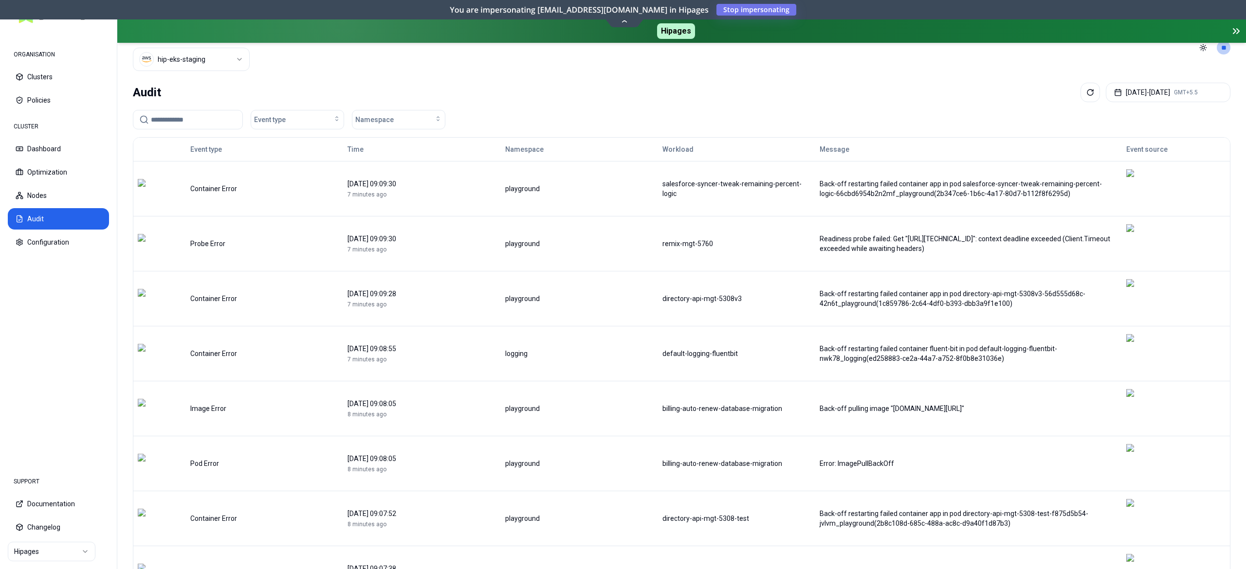
scroll to position [39, 0]
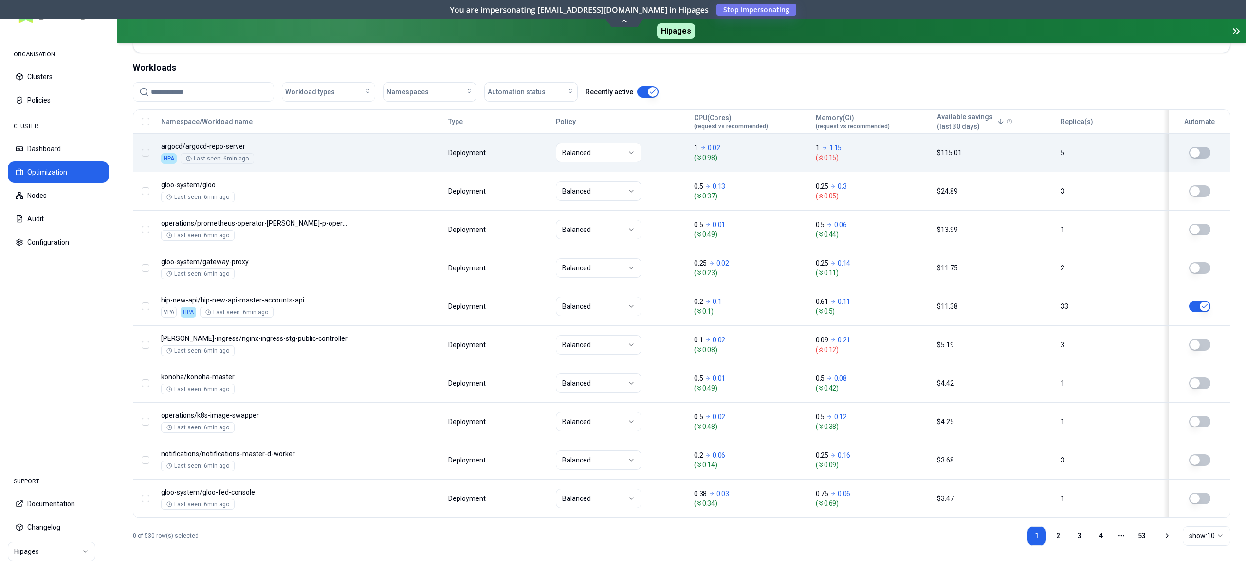
scroll to position [358, 0]
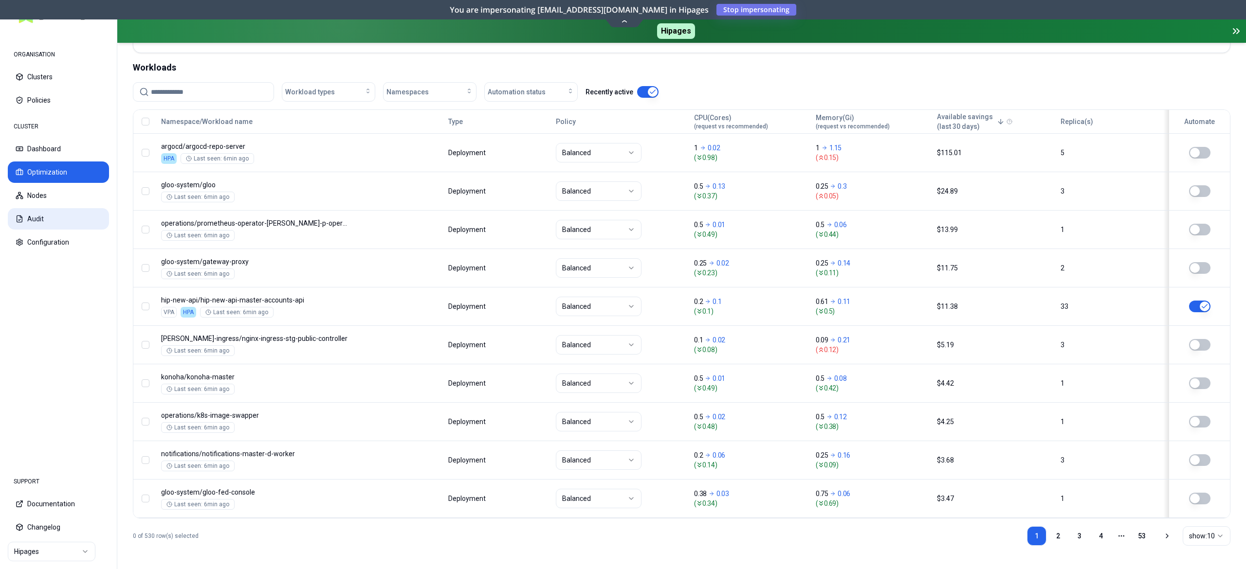
click at [45, 216] on button "Audit" at bounding box center [58, 218] width 101 height 21
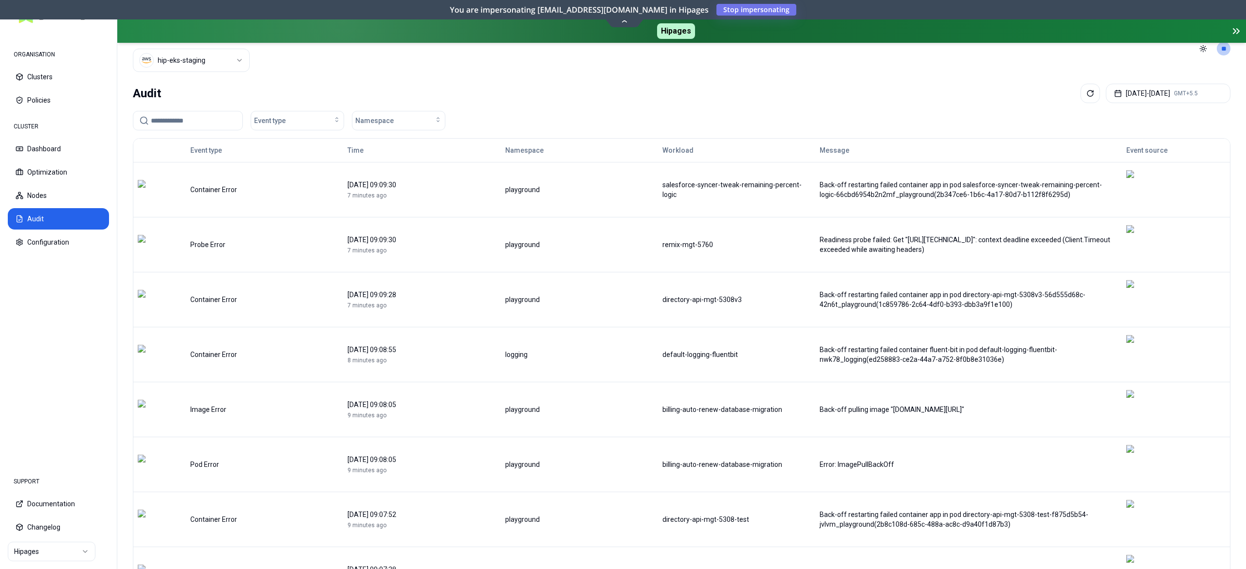
scroll to position [39, 0]
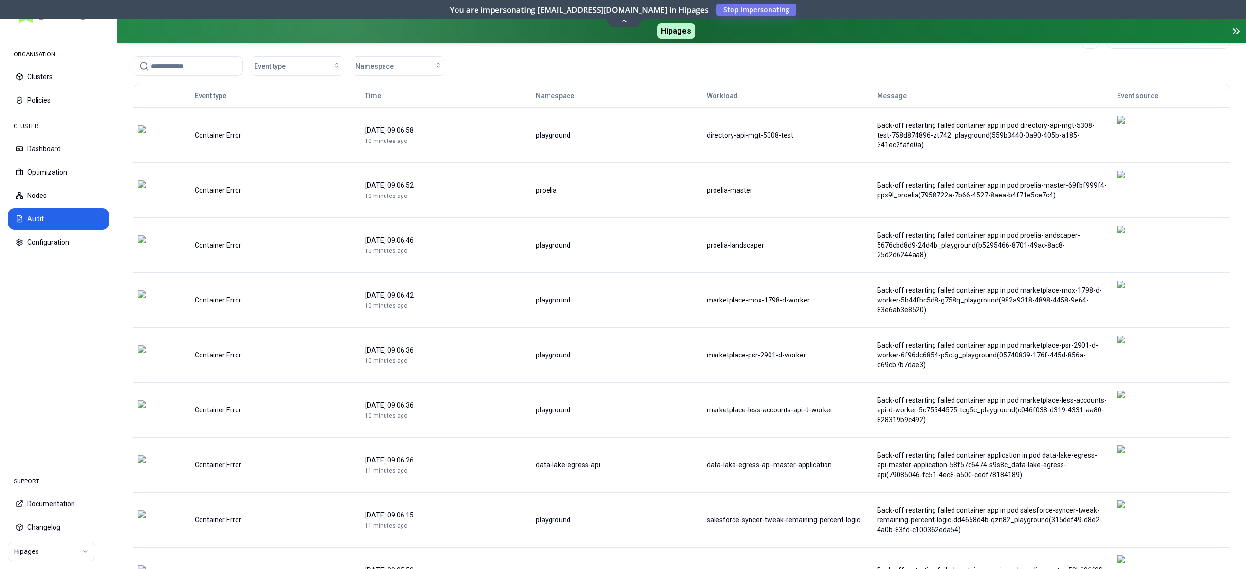
scroll to position [97, 0]
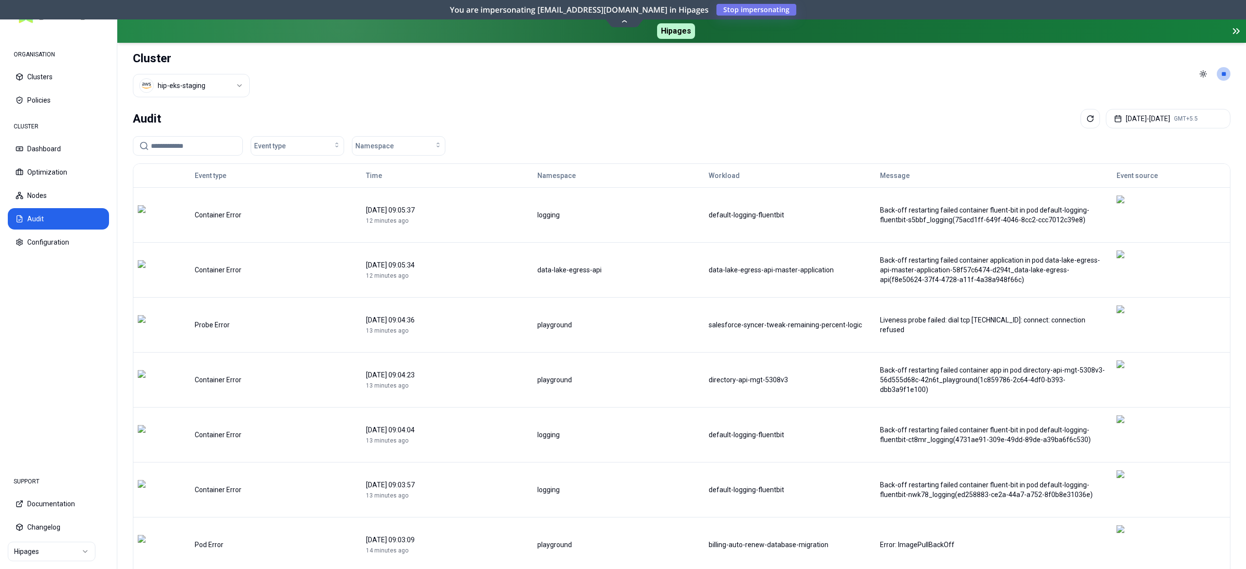
scroll to position [49, 0]
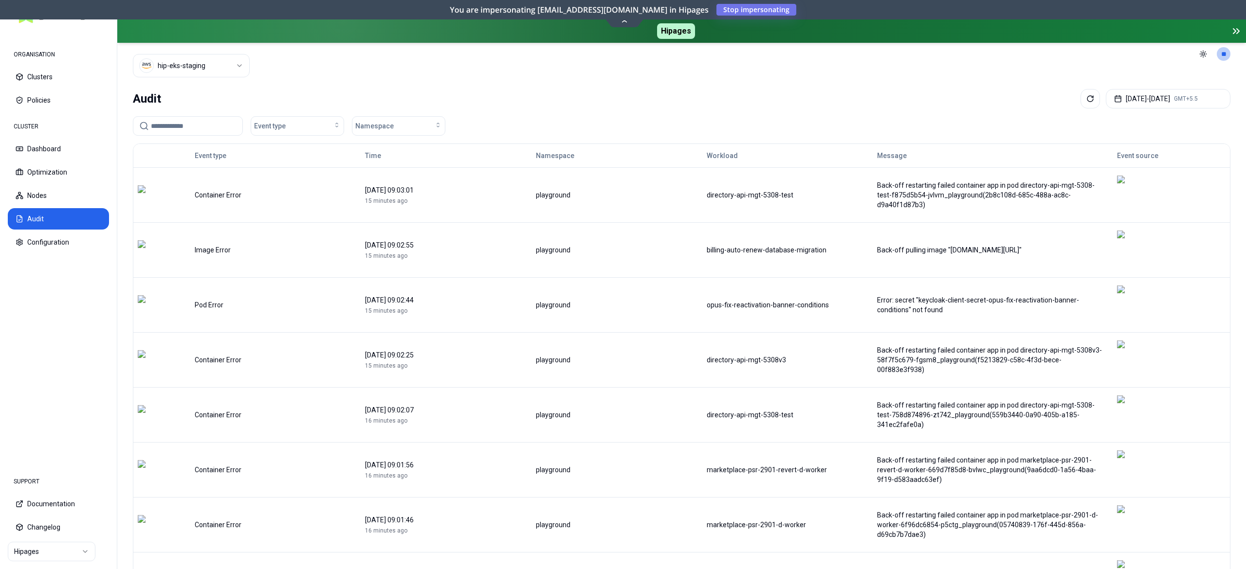
scroll to position [39, 0]
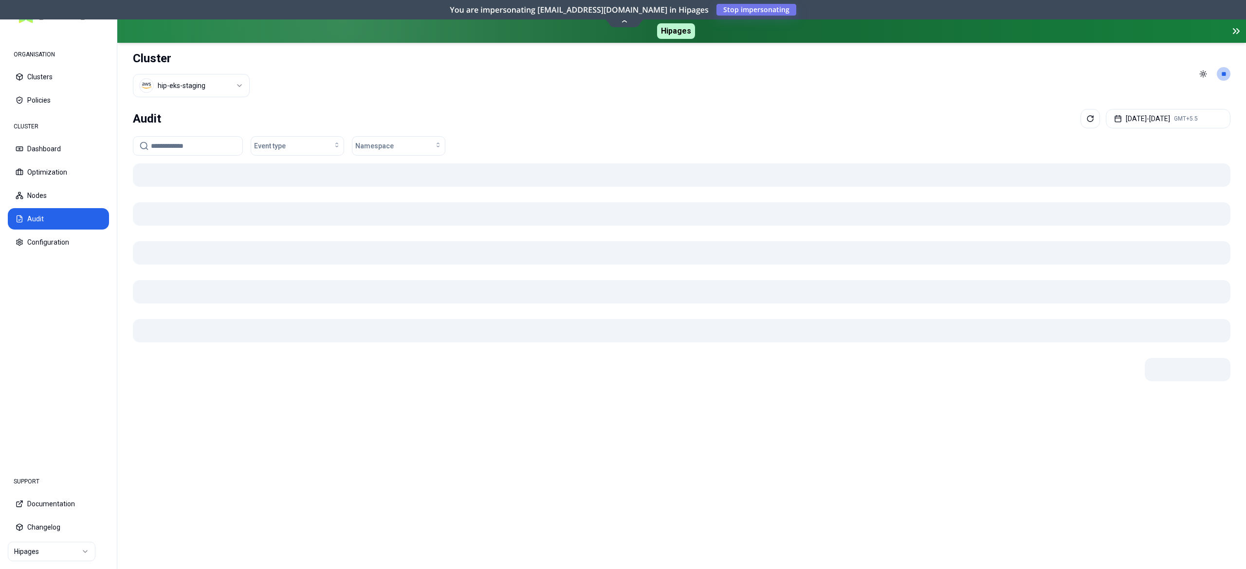
scroll to position [0, 0]
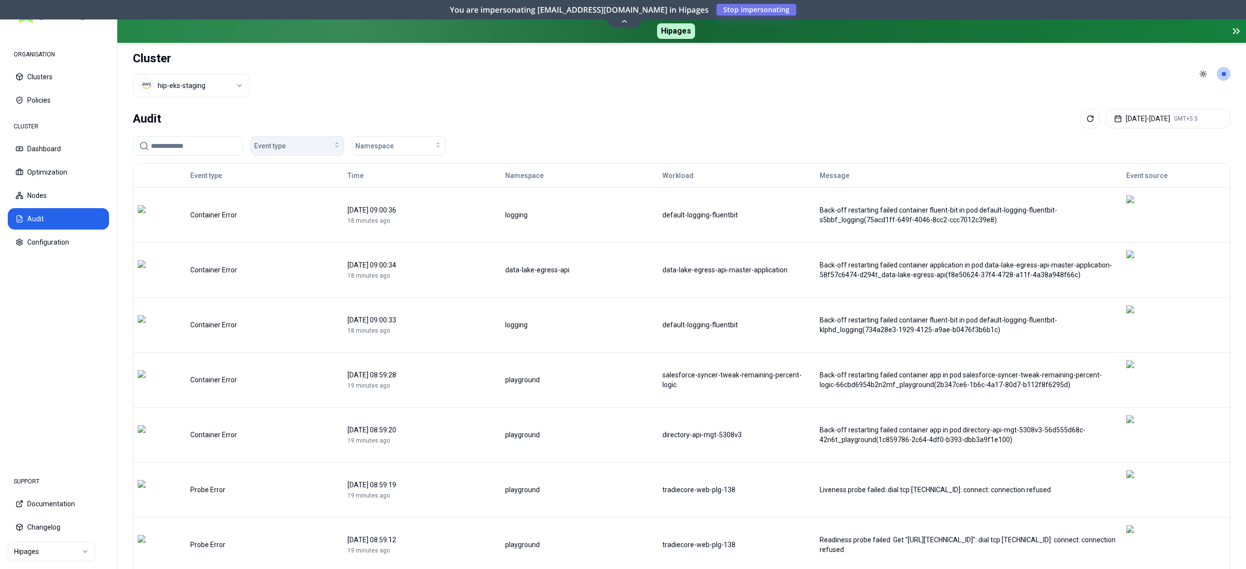
click at [288, 147] on div "Event type" at bounding box center [297, 146] width 87 height 10
click at [297, 231] on div "OOM Killed" at bounding box center [299, 231] width 92 height 16
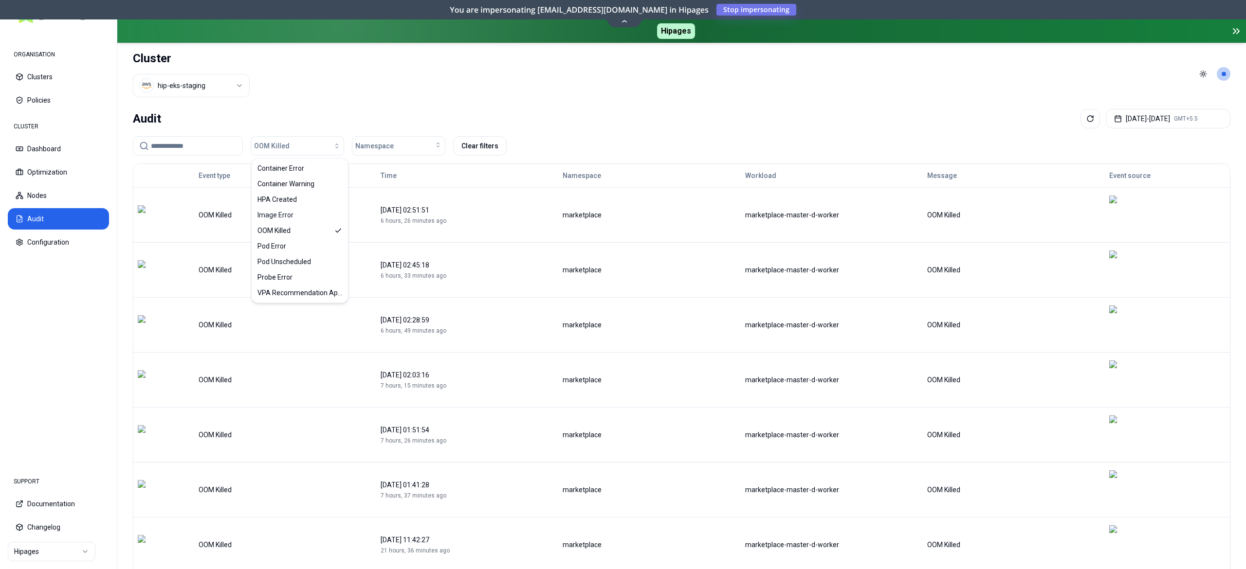
click at [619, 90] on header "Cluster hip-eks-staging Toggle theme **" at bounding box center [681, 74] width 1128 height 62
click at [184, 81] on html "ORGANISATION Clusters Policies CLUSTER Dashboard Optimization Nodes Audit Confi…" at bounding box center [623, 284] width 1246 height 569
click at [374, 68] on html "ORGANISATION Clusters Policies CLUSTER Dashboard Optimization Nodes Audit Confi…" at bounding box center [623, 284] width 1246 height 569
click at [39, 105] on button "Policies" at bounding box center [58, 100] width 101 height 21
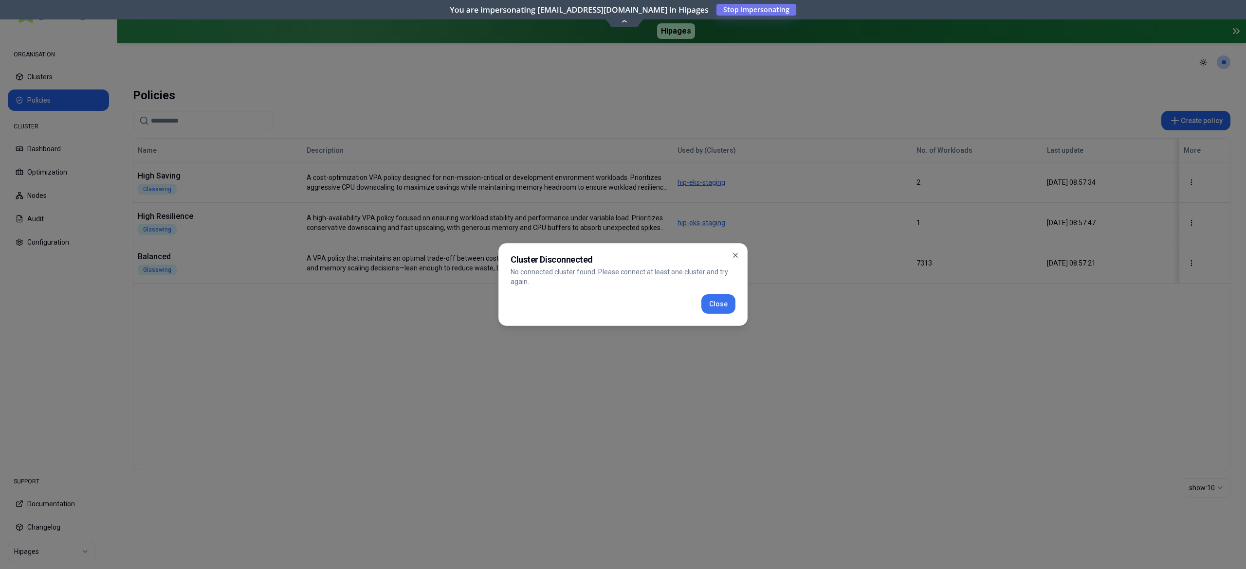
click at [721, 298] on button "Close" at bounding box center [718, 303] width 34 height 19
click at [728, 301] on button "Close" at bounding box center [718, 303] width 34 height 19
click at [737, 254] on icon "button" at bounding box center [735, 255] width 4 height 4
click at [730, 255] on h2 "Cluster Disconnected" at bounding box center [622, 259] width 225 height 9
click at [737, 256] on icon "button" at bounding box center [735, 256] width 8 height 8
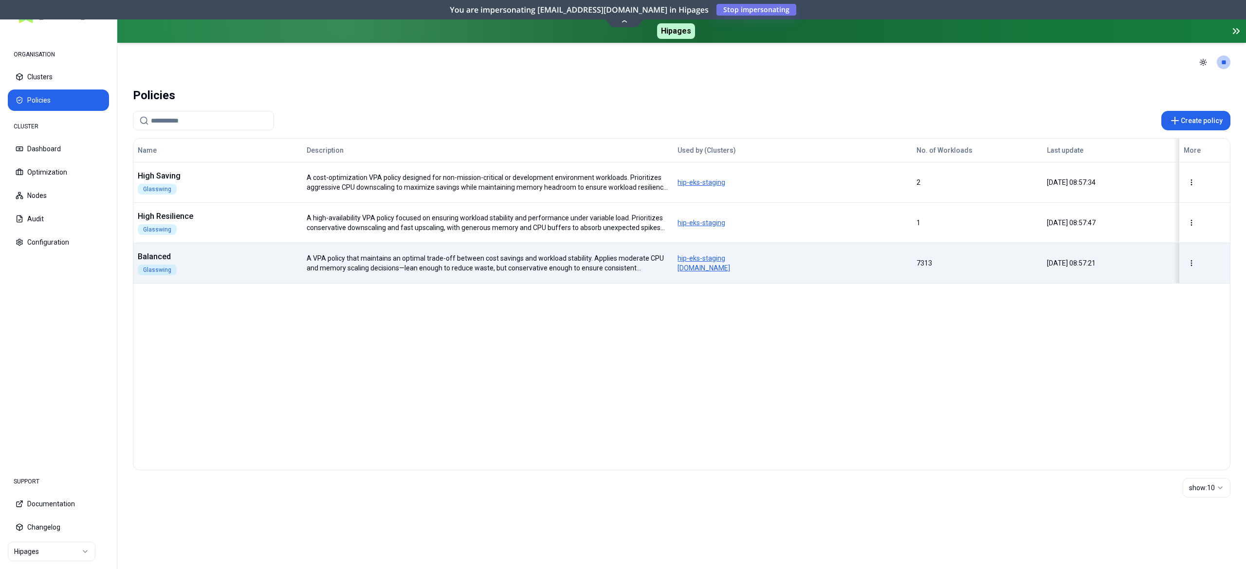
click at [217, 247] on td "Balanced Glasswing" at bounding box center [217, 263] width 169 height 40
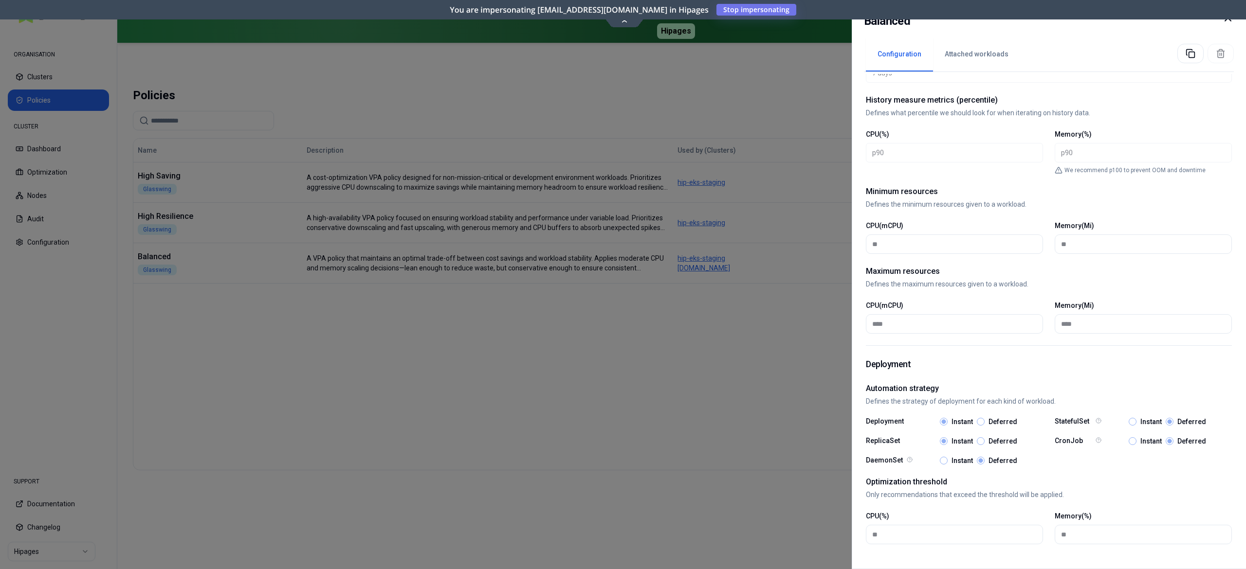
scroll to position [306, 0]
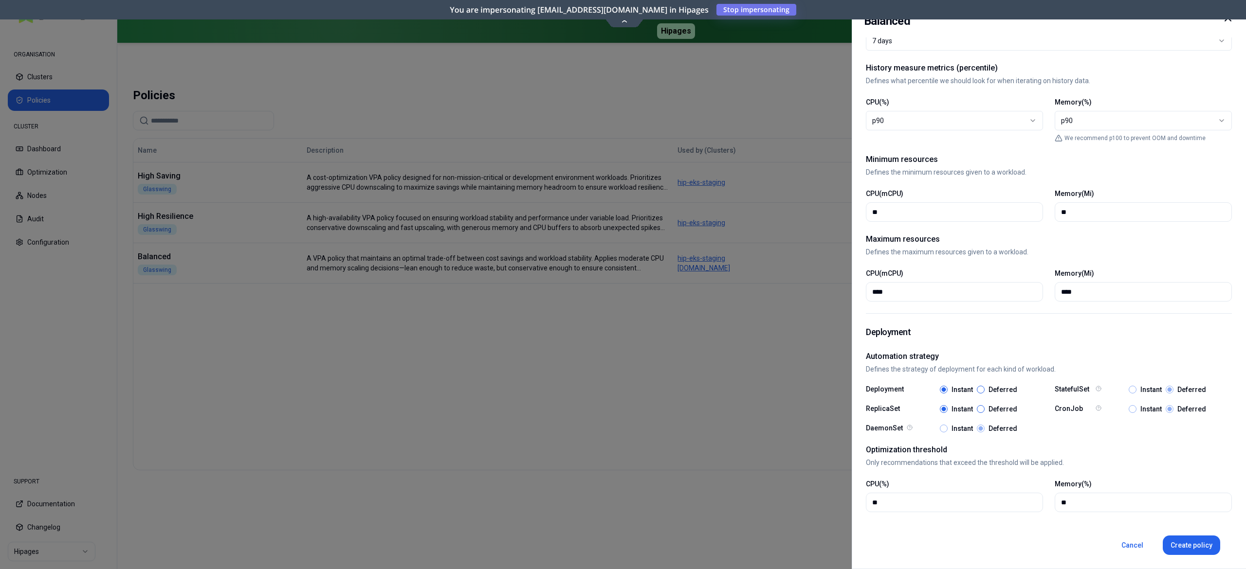
click at [411, 401] on div at bounding box center [623, 284] width 1246 height 569
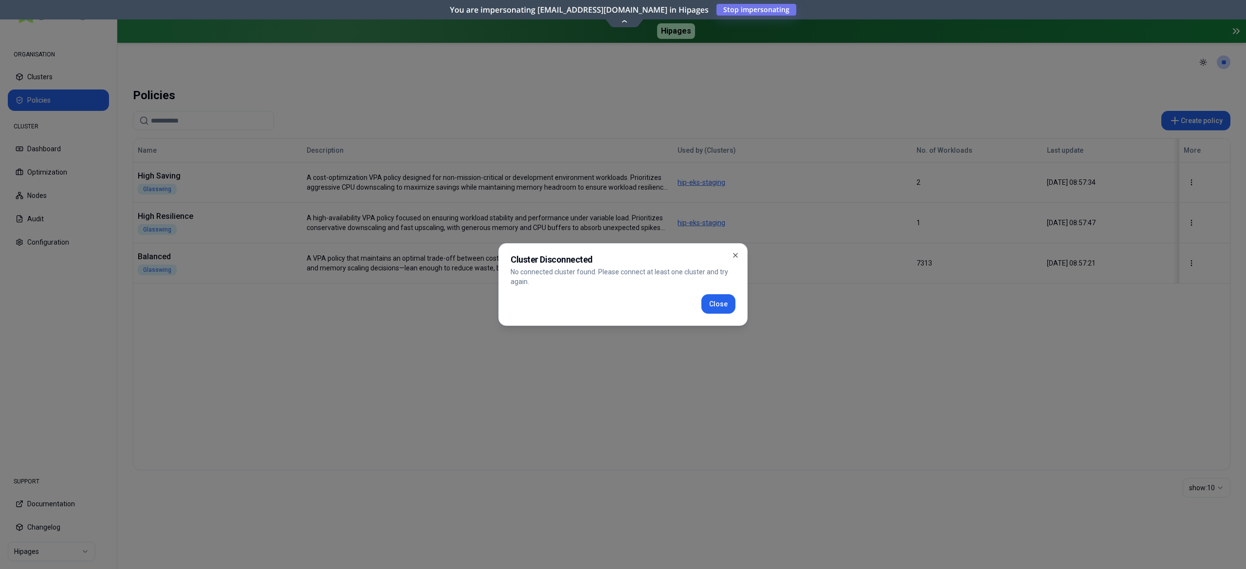
drag, startPoint x: 709, startPoint y: 301, endPoint x: 691, endPoint y: 299, distance: 18.6
click at [710, 302] on button "Close" at bounding box center [718, 303] width 34 height 19
drag, startPoint x: 717, startPoint y: 301, endPoint x: 654, endPoint y: 303, distance: 62.8
click at [717, 301] on button "Close" at bounding box center [718, 303] width 34 height 19
drag, startPoint x: 721, startPoint y: 309, endPoint x: 697, endPoint y: 422, distance: 115.5
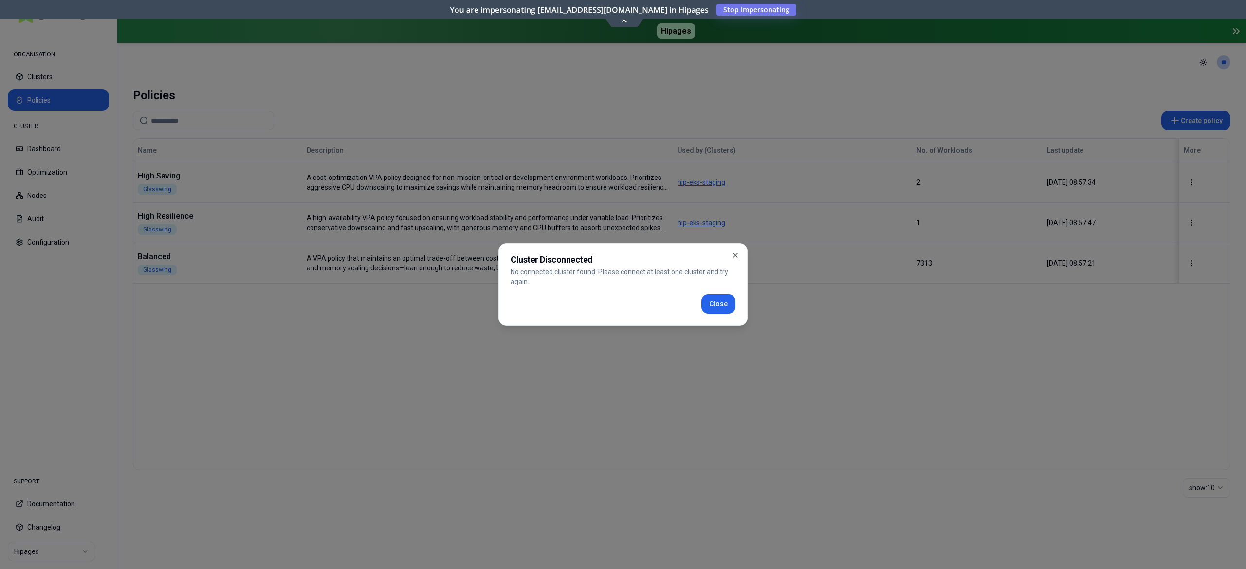
click at [721, 309] on button "Close" at bounding box center [718, 303] width 34 height 19
click at [719, 301] on button "Close" at bounding box center [718, 303] width 34 height 19
click at [722, 311] on button "Close" at bounding box center [718, 303] width 34 height 19
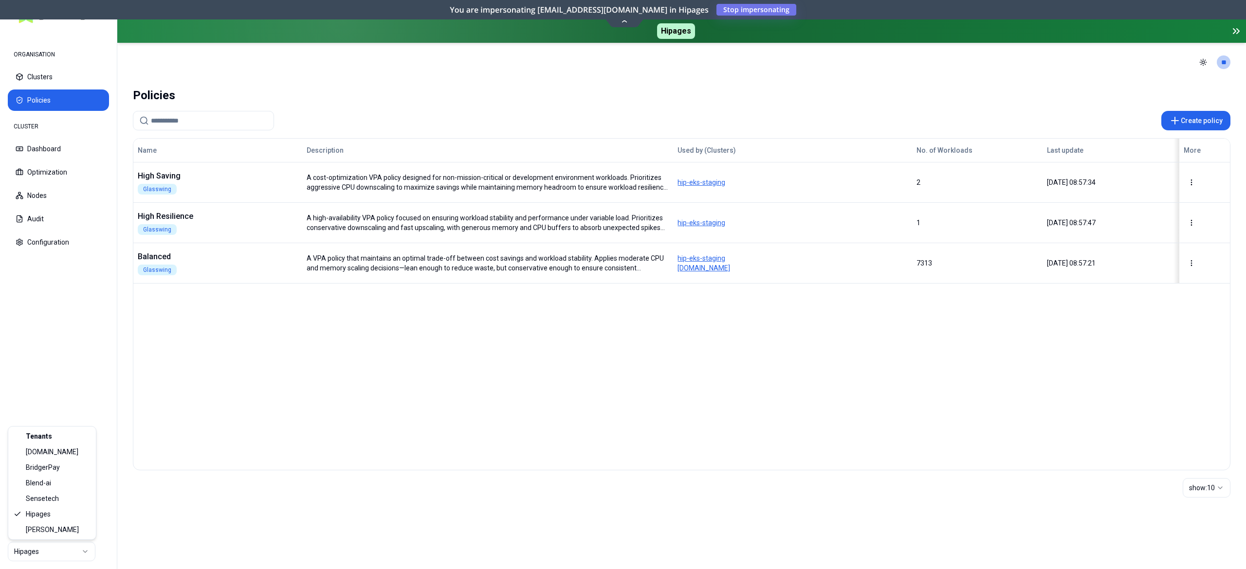
click at [39, 552] on html "ORGANISATION Clusters Policies CLUSTER Dashboard Optimization Nodes Audit Confi…" at bounding box center [623, 284] width 1246 height 569
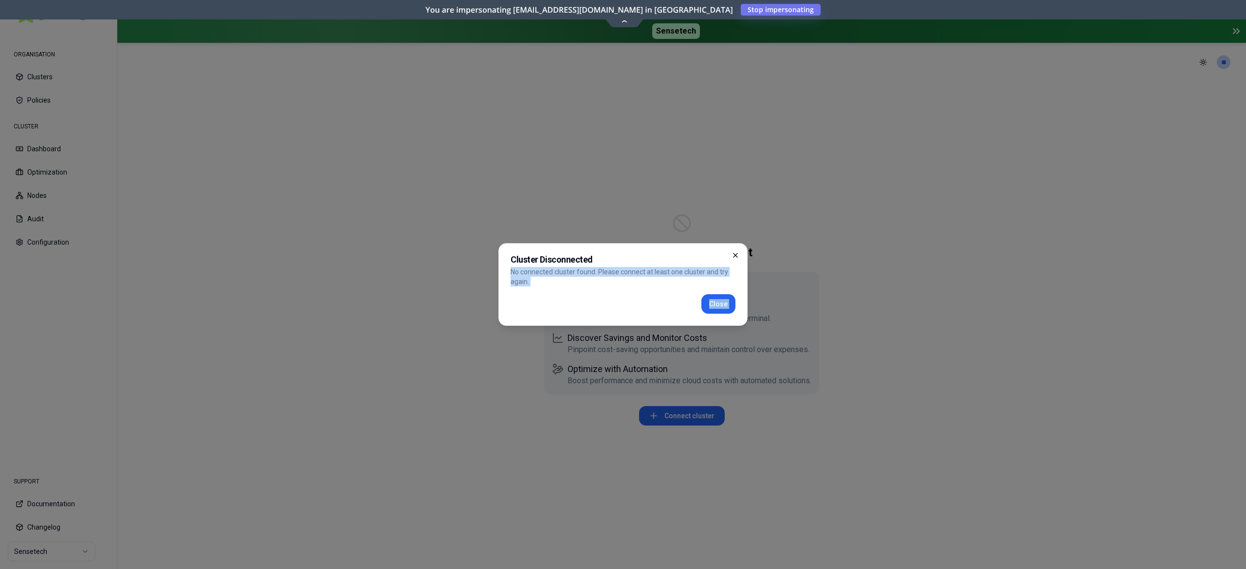
click at [732, 255] on div "Cluster Disconnected No connected cluster found. Please connect at least one cl…" at bounding box center [622, 284] width 249 height 83
click at [742, 251] on div "Cluster Disconnected No connected cluster found. Please connect at least one cl…" at bounding box center [622, 284] width 249 height 83
click at [734, 258] on icon "button" at bounding box center [735, 256] width 8 height 8
click at [736, 254] on icon "button" at bounding box center [735, 255] width 4 height 4
click at [726, 306] on button "Close" at bounding box center [718, 303] width 34 height 19
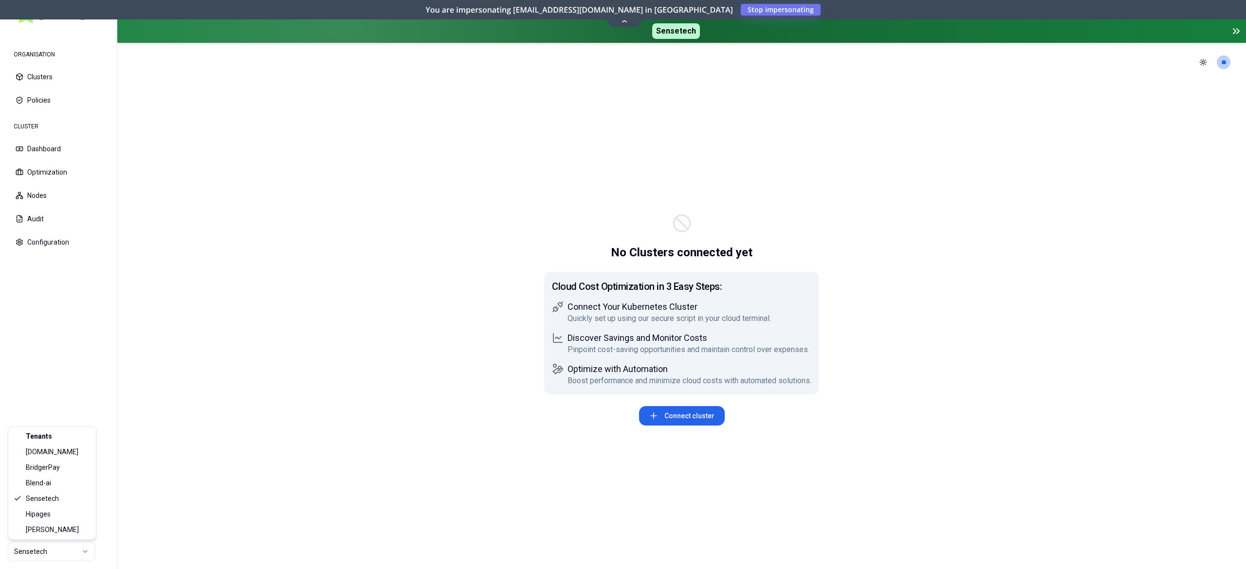
click at [34, 556] on html "ORGANISATION Clusters Policies CLUSTER Dashboard Optimization Nodes Audit Confi…" at bounding box center [623, 284] width 1246 height 569
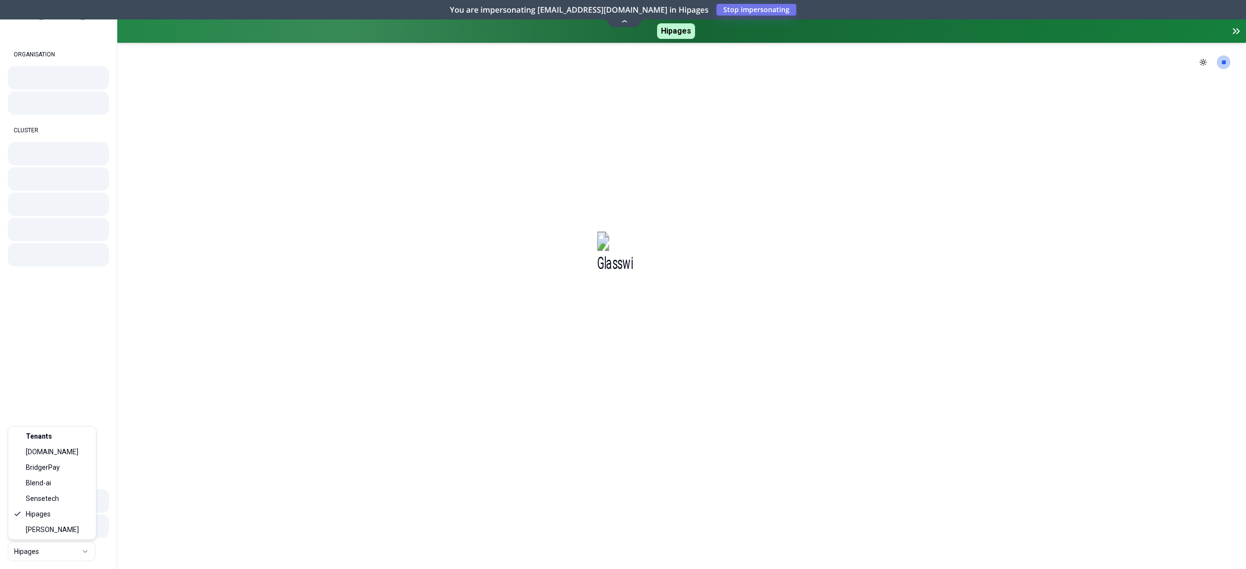
click at [68, 548] on html "ORGANISATION CLUSTER SUPPORT Hipages Hipages Toggle theme ** ORGANISATION CLUST…" at bounding box center [623, 284] width 1246 height 569
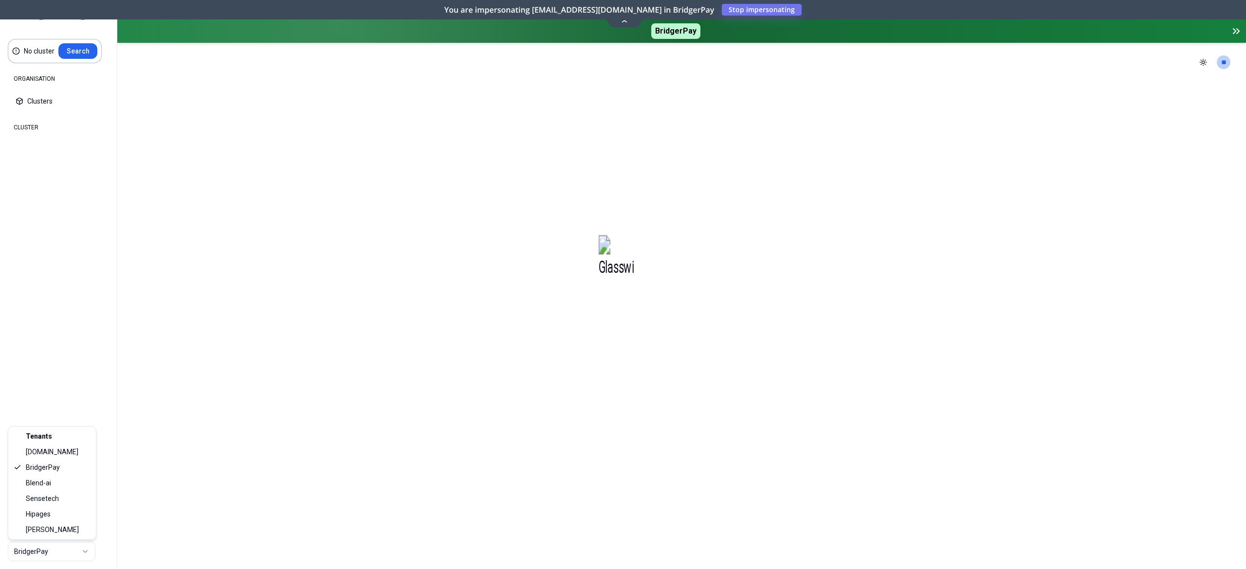
click at [38, 549] on html "No cluster Search ORGANISATION Clusters Policies CLUSTER Dashboard Optimization…" at bounding box center [623, 284] width 1246 height 569
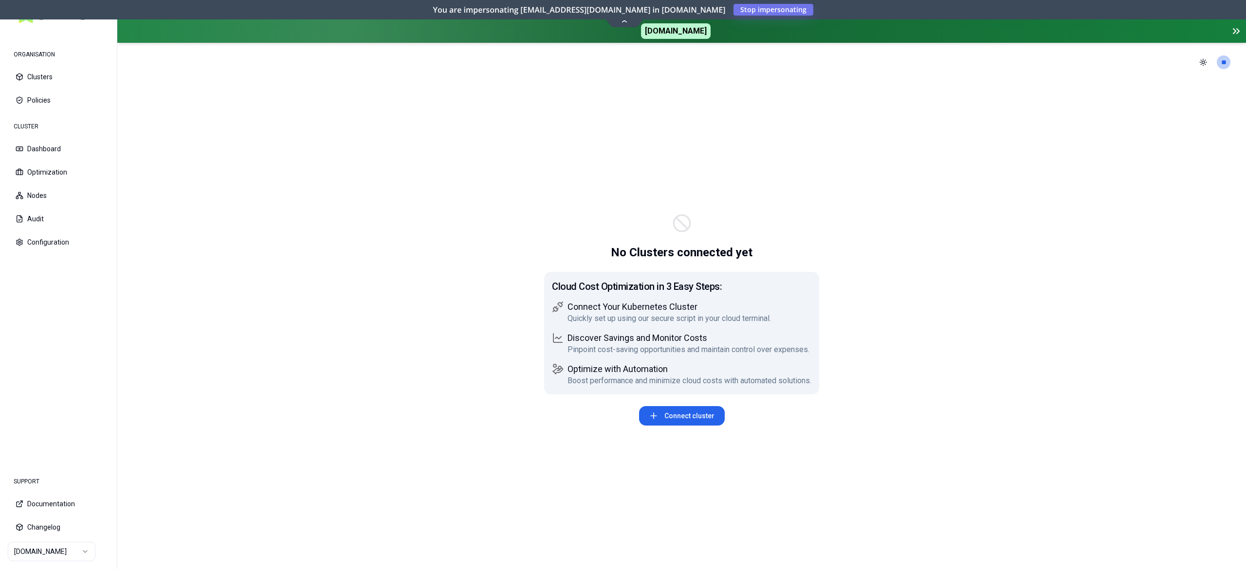
click at [69, 554] on html "ORGANISATION Clusters Policies CLUSTER Dashboard Optimization Nodes Audit Confi…" at bounding box center [623, 284] width 1246 height 569
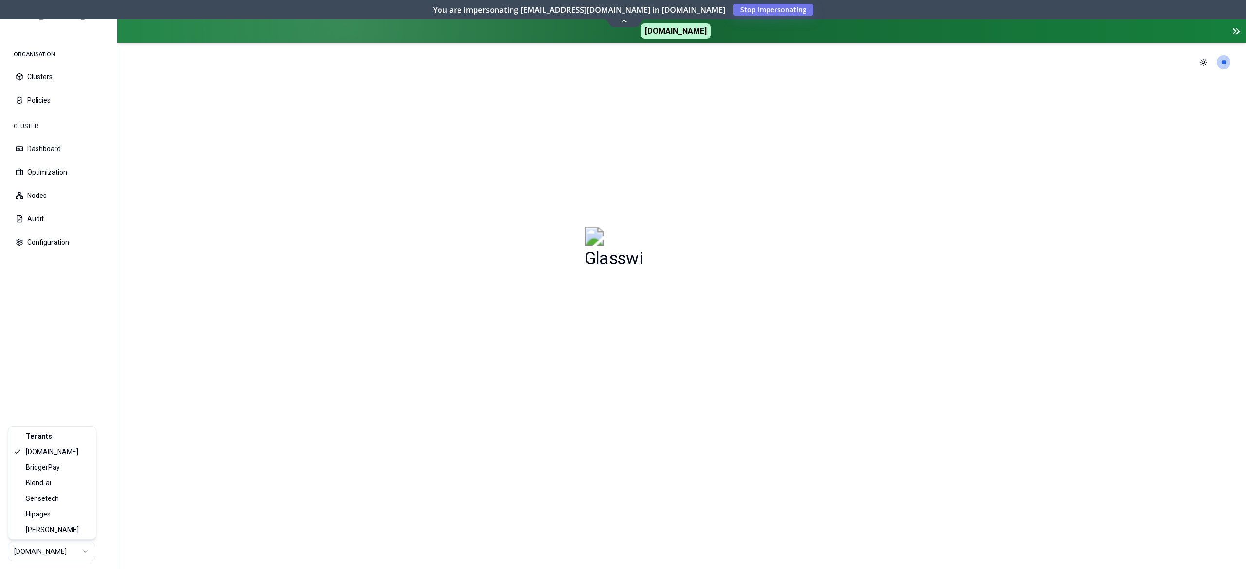
click at [50, 553] on html "ORGANISATION Clusters Policies CLUSTER Dashboard Optimization Nodes Audit Confi…" at bounding box center [623, 284] width 1246 height 569
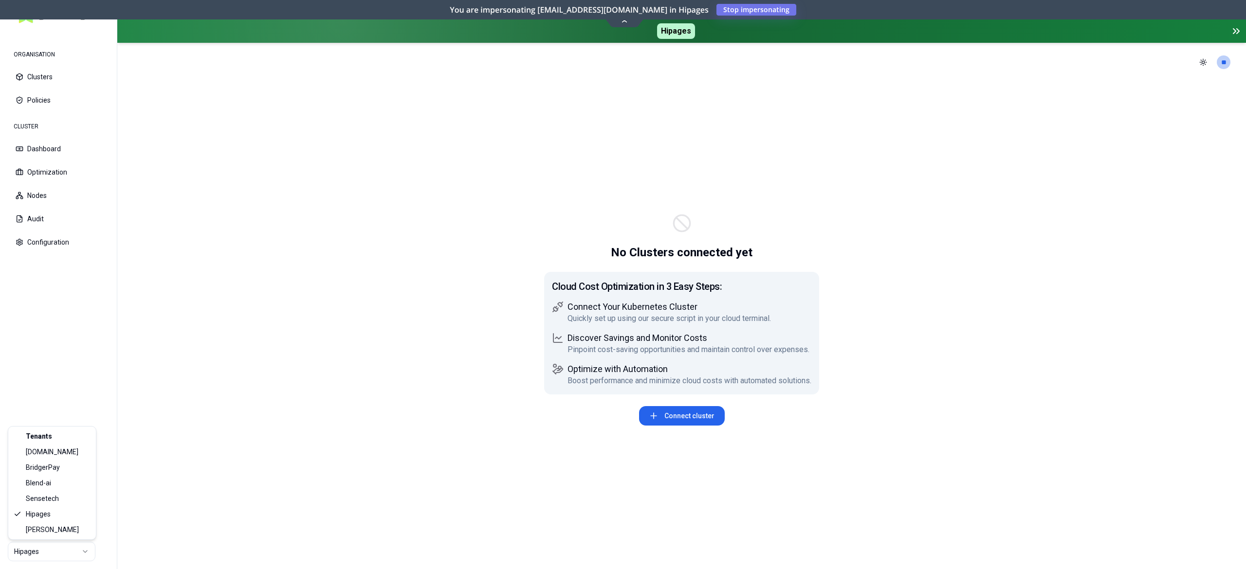
click at [45, 554] on html "ORGANISATION Clusters Policies CLUSTER Dashboard Optimization Nodes Audit Confi…" at bounding box center [623, 284] width 1246 height 569
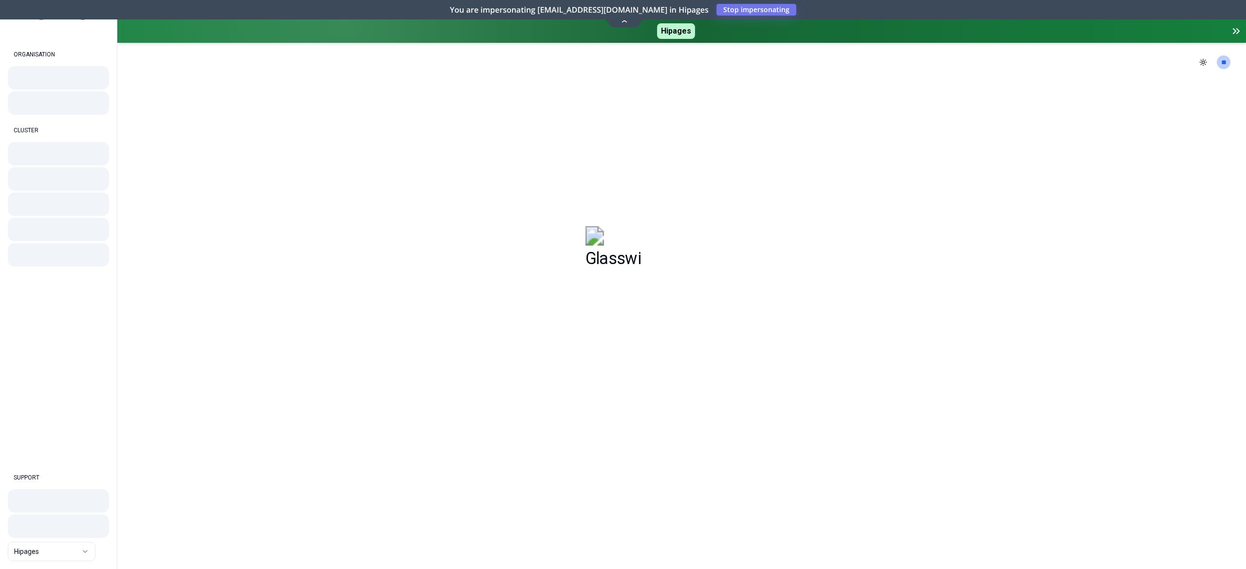
click at [45, 552] on html "ORGANISATION CLUSTER SUPPORT Hipages Hipages Toggle theme ** ORGANISATION CLUST…" at bounding box center [623, 284] width 1246 height 569
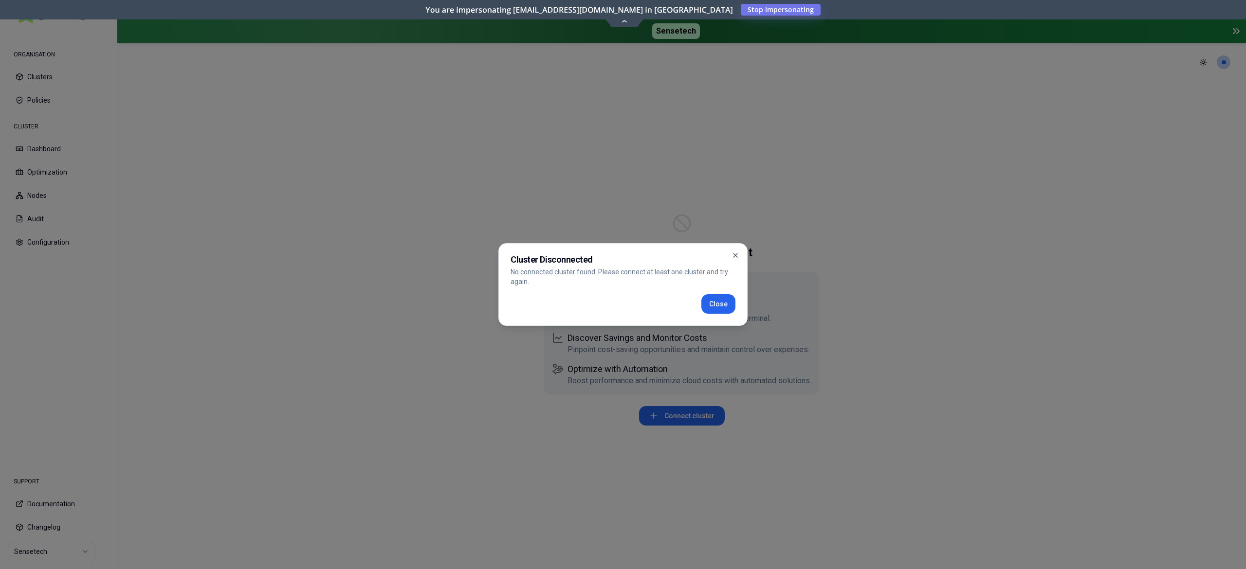
click at [737, 249] on div "Cluster Disconnected No connected cluster found. Please connect at least one cl…" at bounding box center [622, 284] width 249 height 83
click at [733, 253] on icon "button" at bounding box center [735, 256] width 8 height 8
drag, startPoint x: 731, startPoint y: 254, endPoint x: 712, endPoint y: 255, distance: 18.5
click at [730, 254] on div "Cluster Disconnected No connected cluster found. Please connect at least one cl…" at bounding box center [622, 284] width 249 height 83
click at [37, 90] on div at bounding box center [623, 284] width 1246 height 569
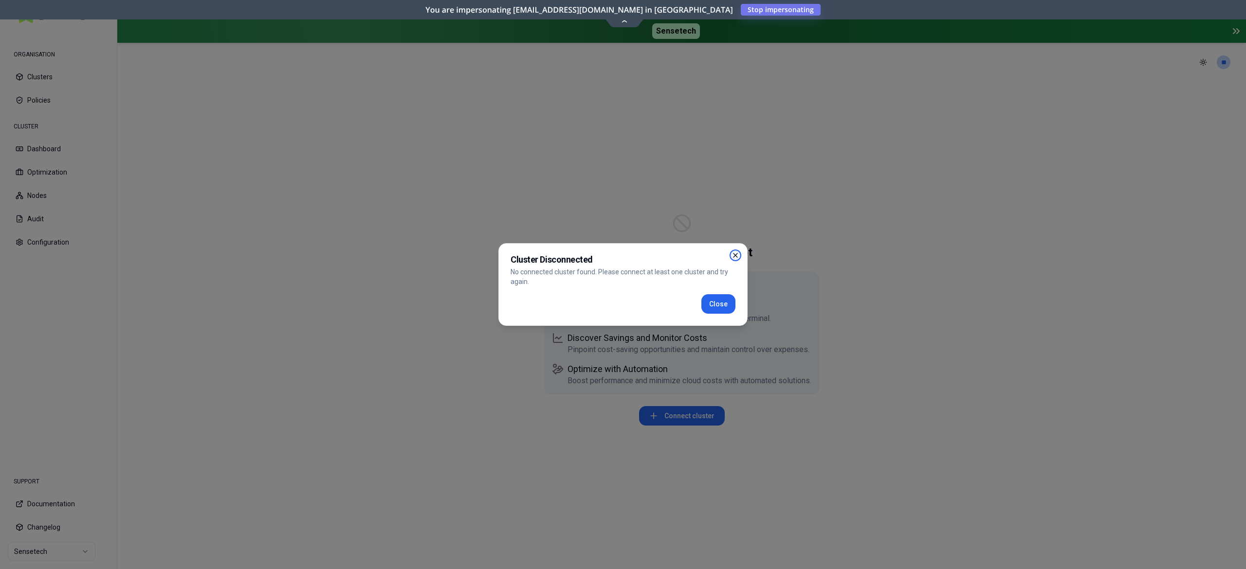
click at [738, 256] on icon "button" at bounding box center [735, 256] width 8 height 8
